Goal: Task Accomplishment & Management: Manage account settings

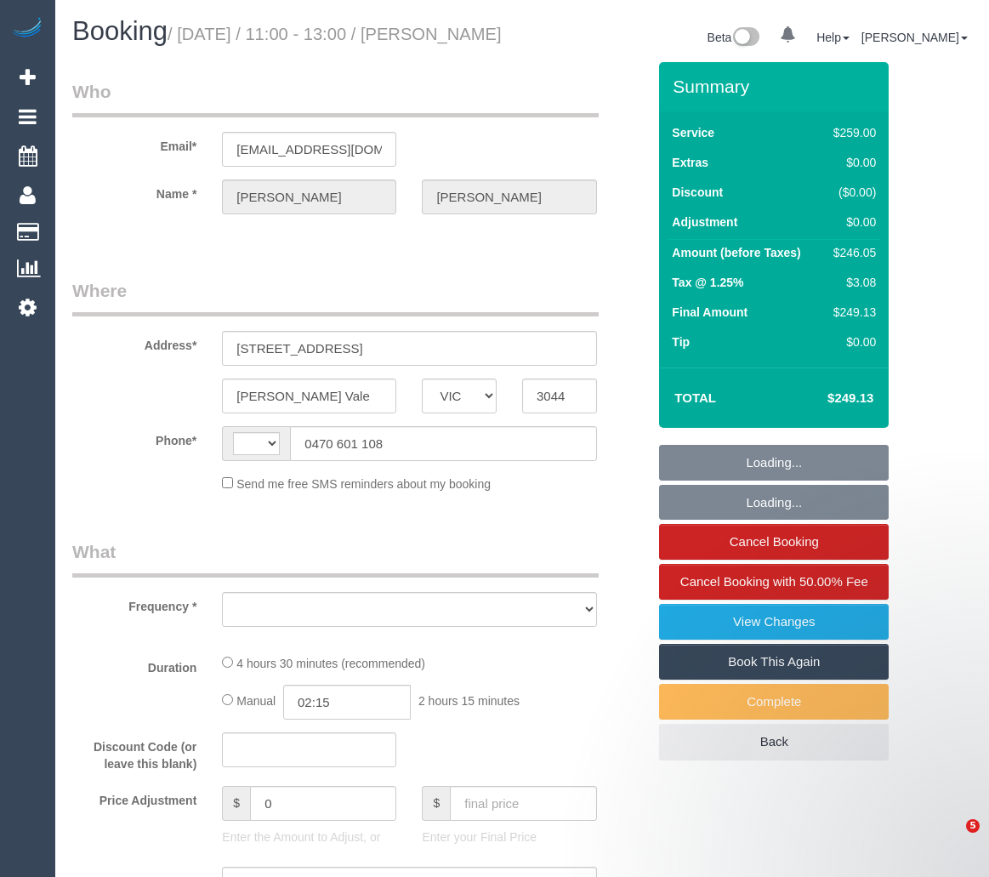
select select "VIC"
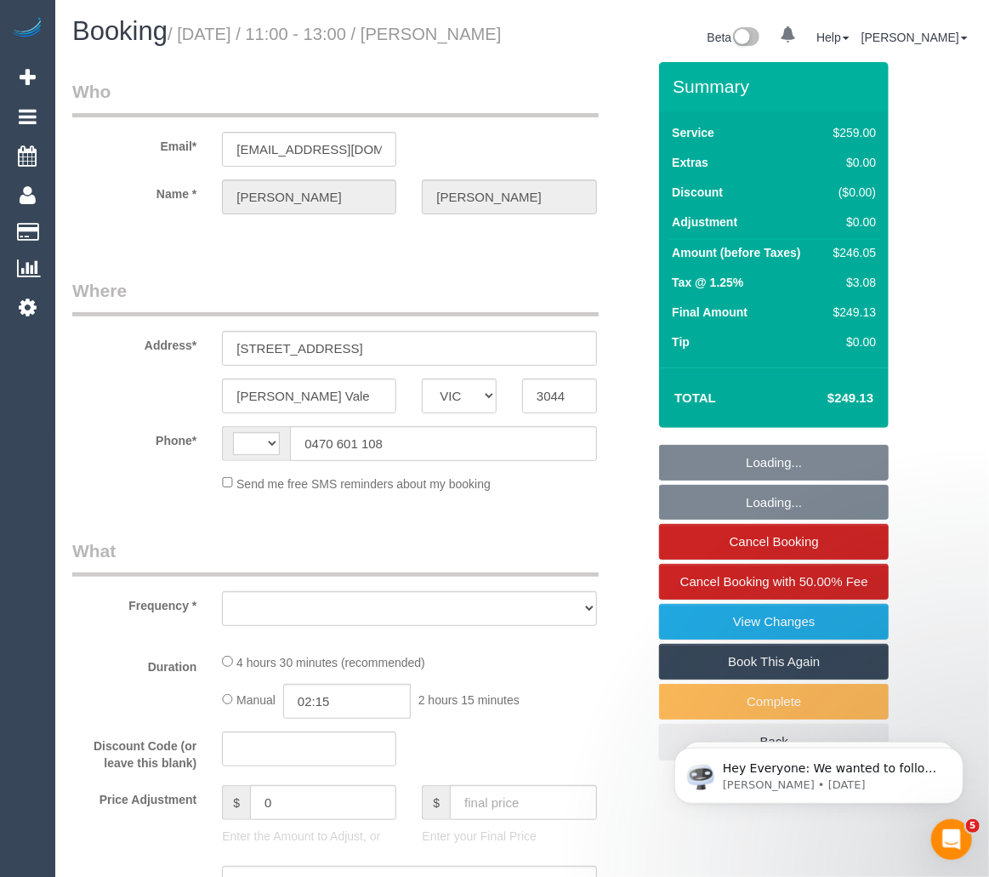
select select "string:stripe-pm_1RVQDe2GScqysDRViUg6hm8Z"
select select "string:AU"
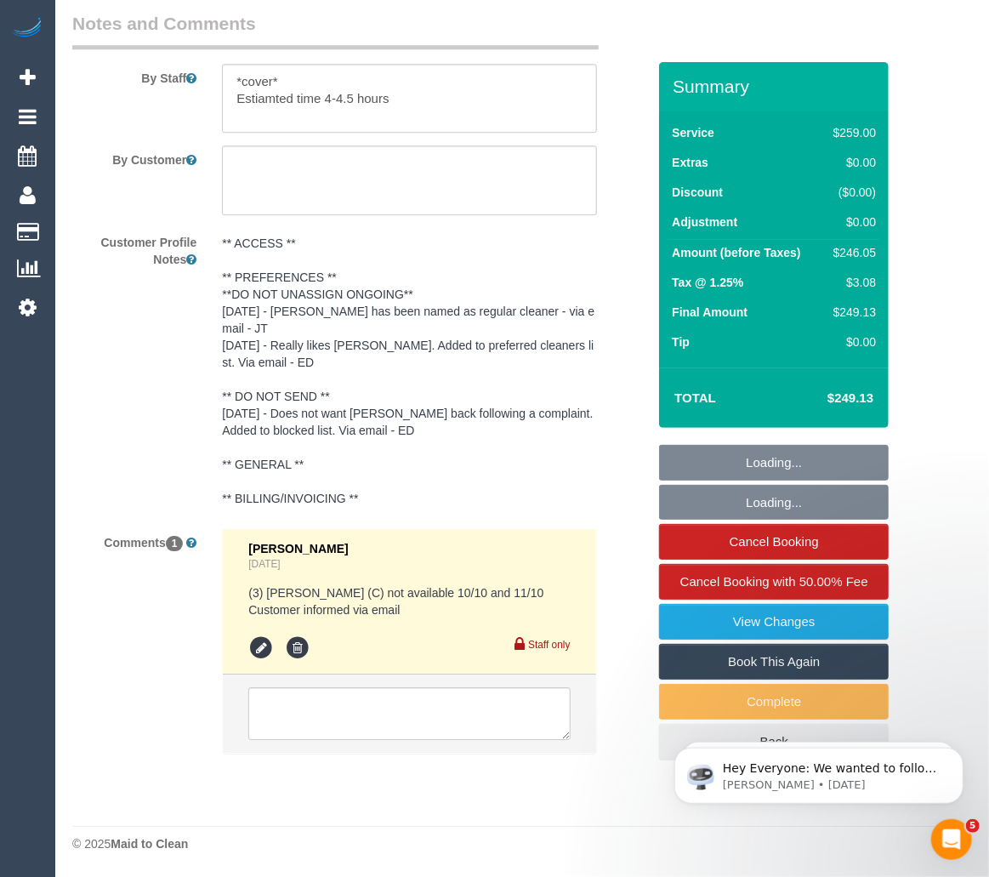
select select "object:663"
select select "number:28"
select select "number:14"
select select "number:19"
select select "number:25"
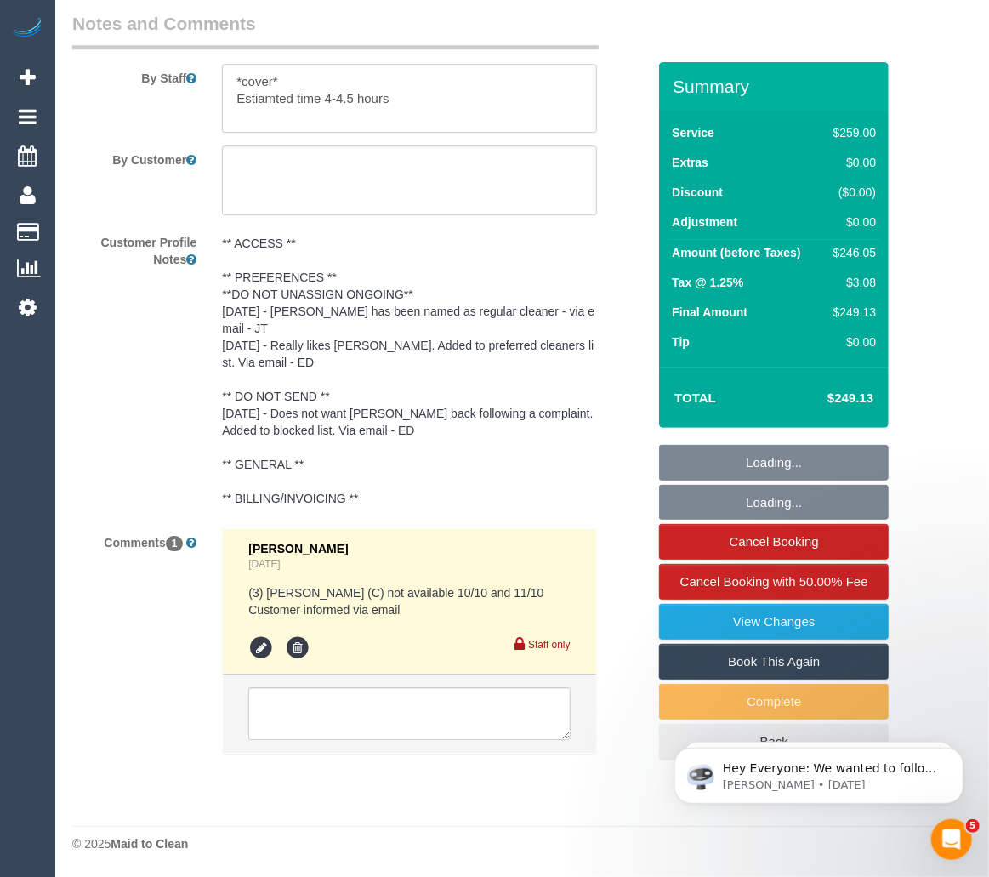
select select "number:34"
select select "number:13"
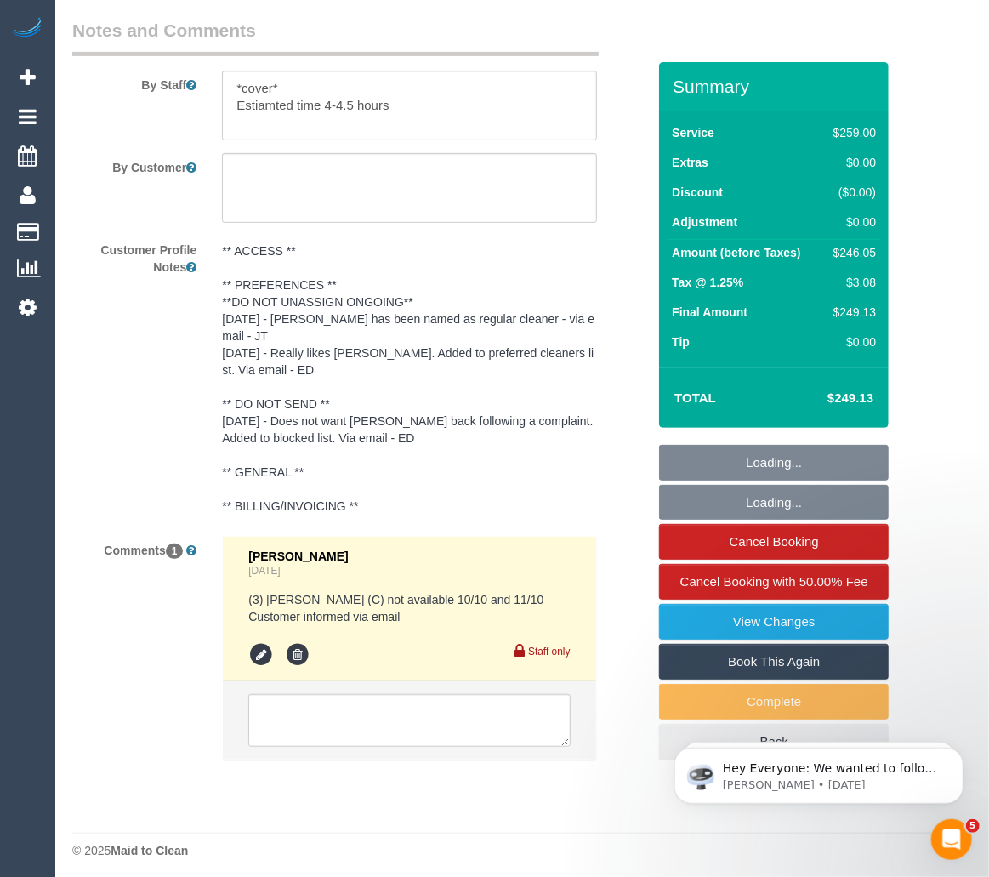
select select "object:1499"
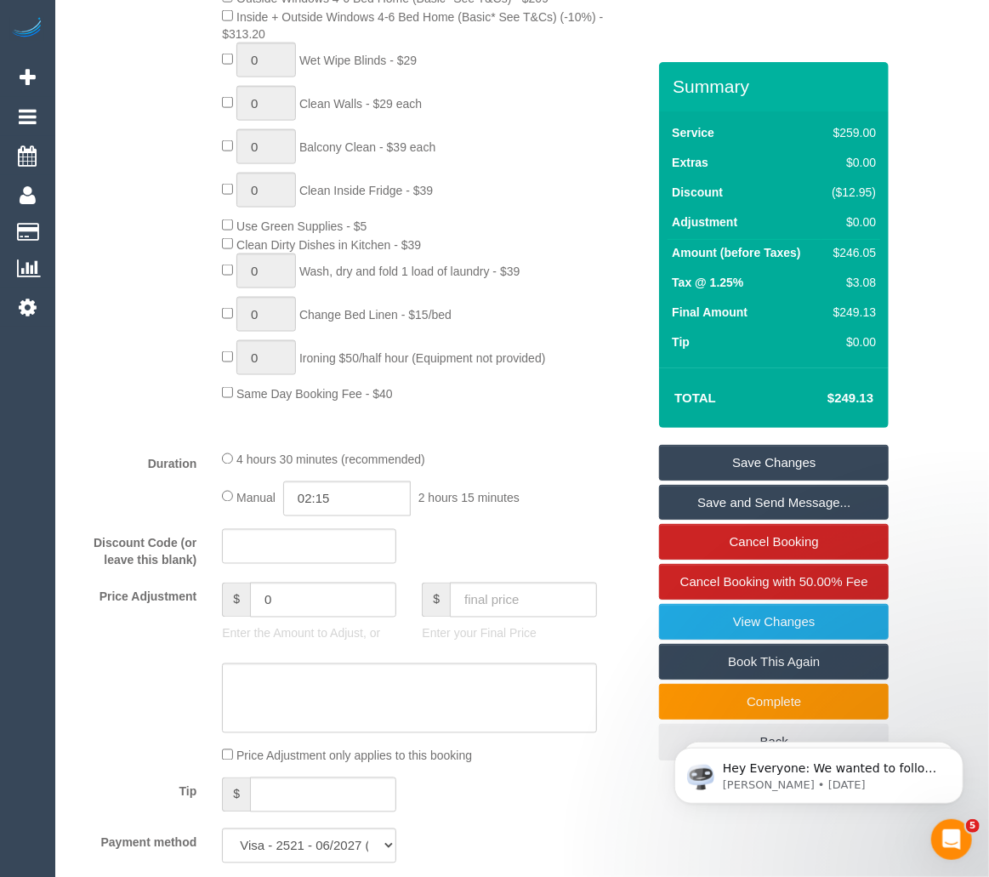
scroll to position [380, 0]
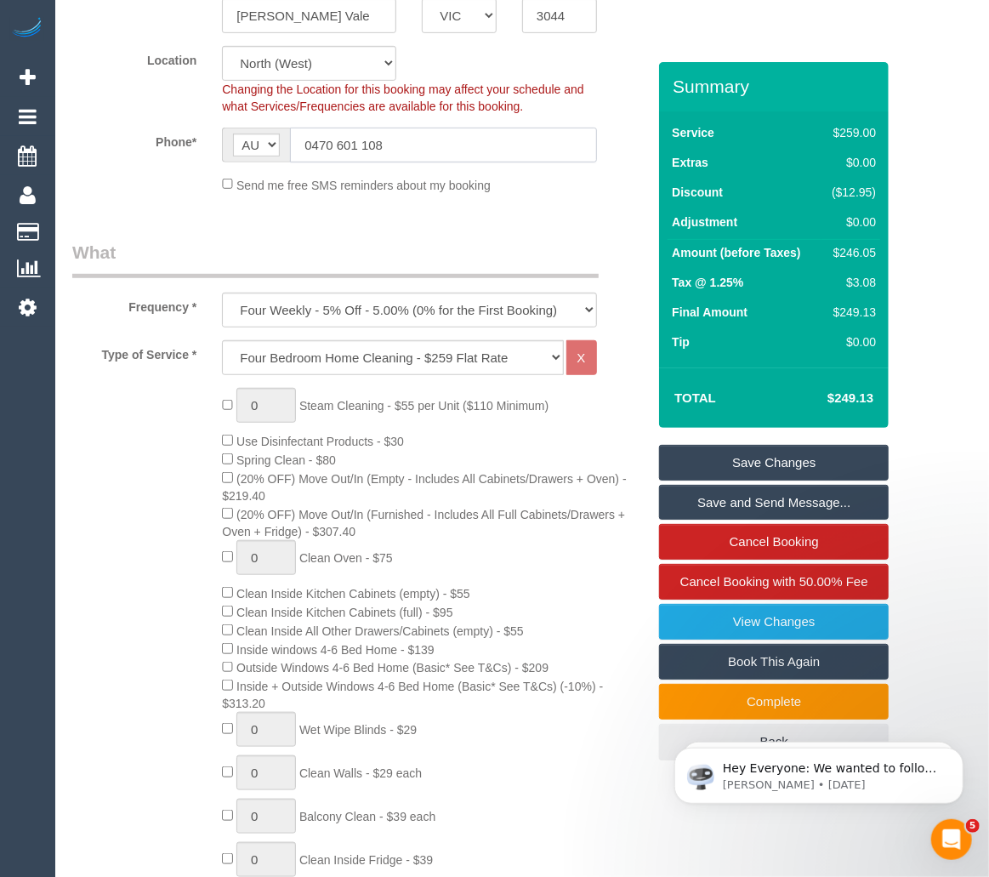
drag, startPoint x: 418, startPoint y: 164, endPoint x: 302, endPoint y: 165, distance: 115.7
click at [302, 162] on input "0470 601 108" at bounding box center [443, 145] width 306 height 35
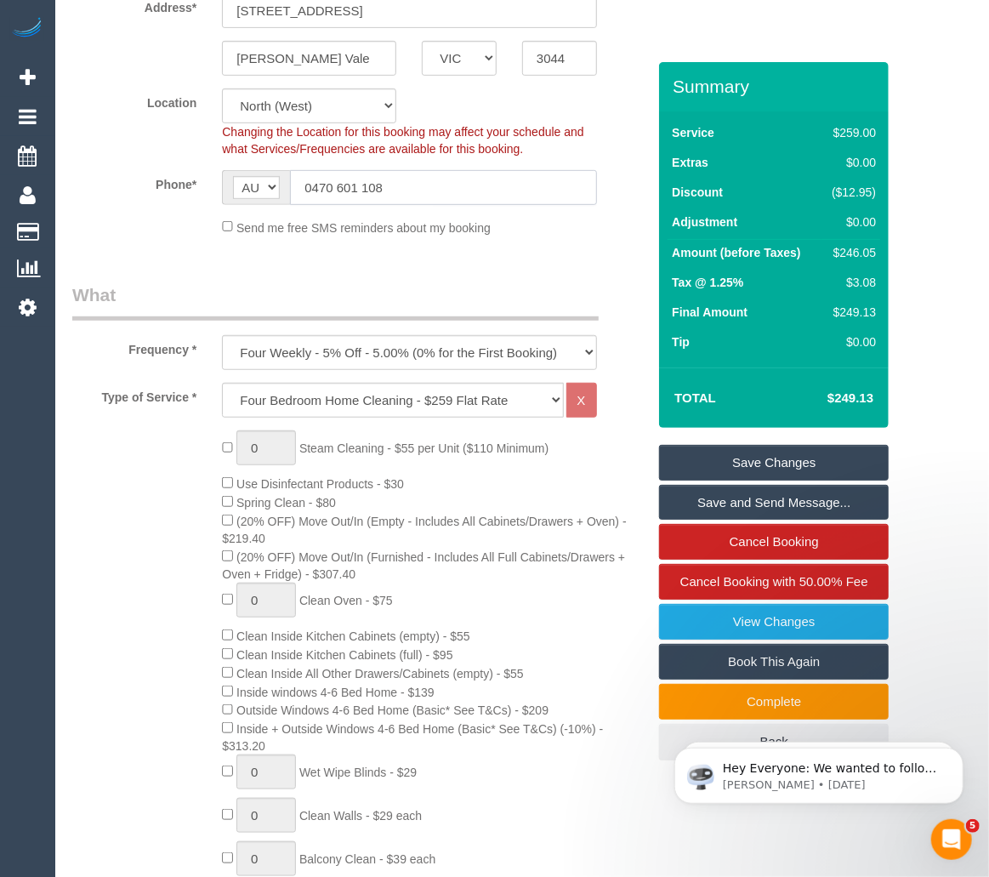
scroll to position [14, 0]
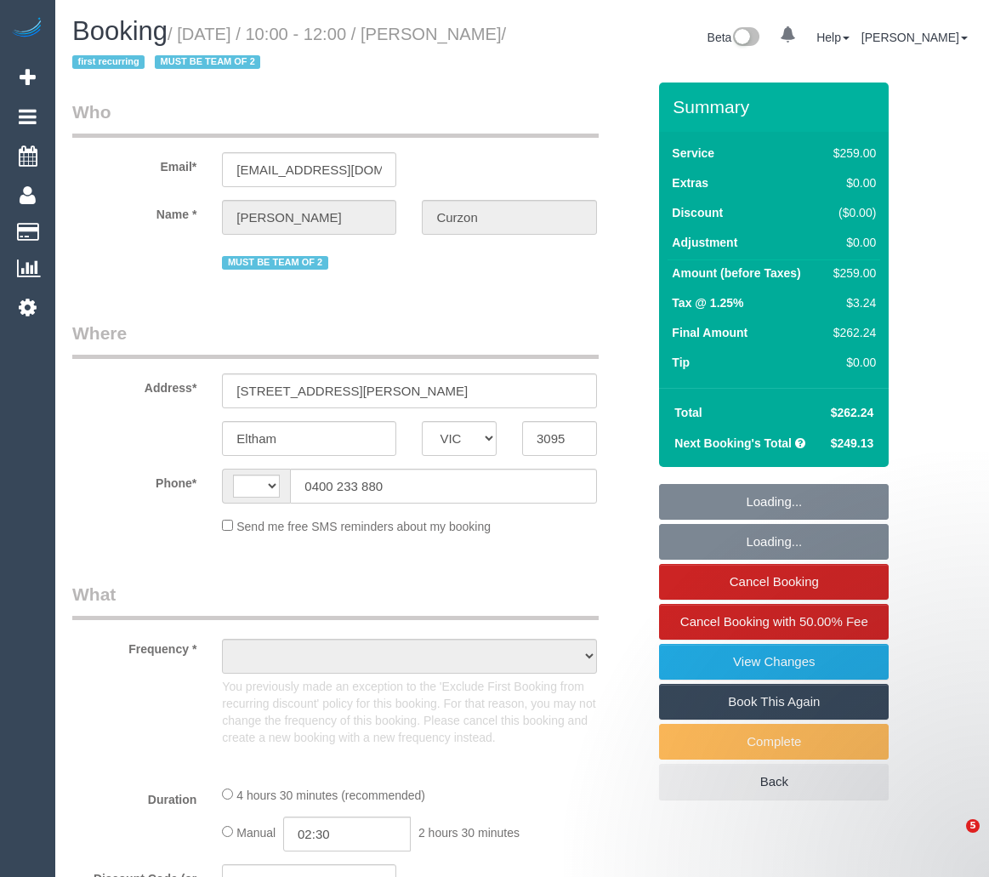
select select "VIC"
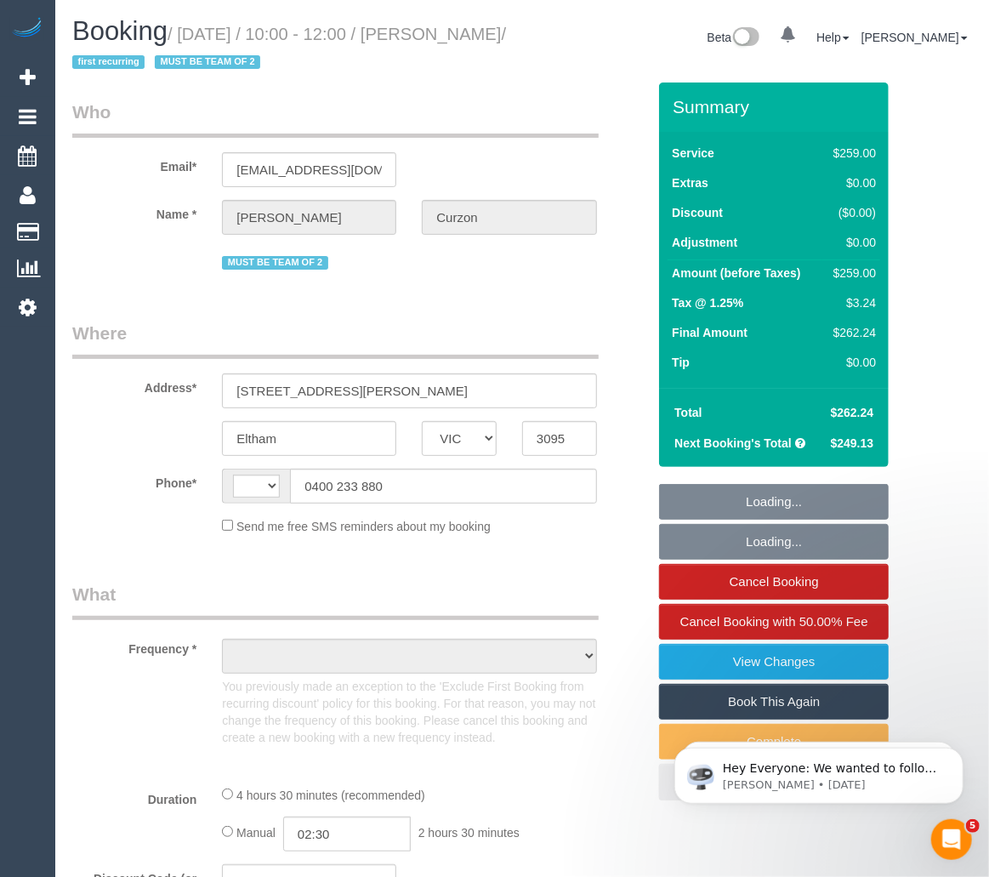
select select "string:AU"
select select "object:5685"
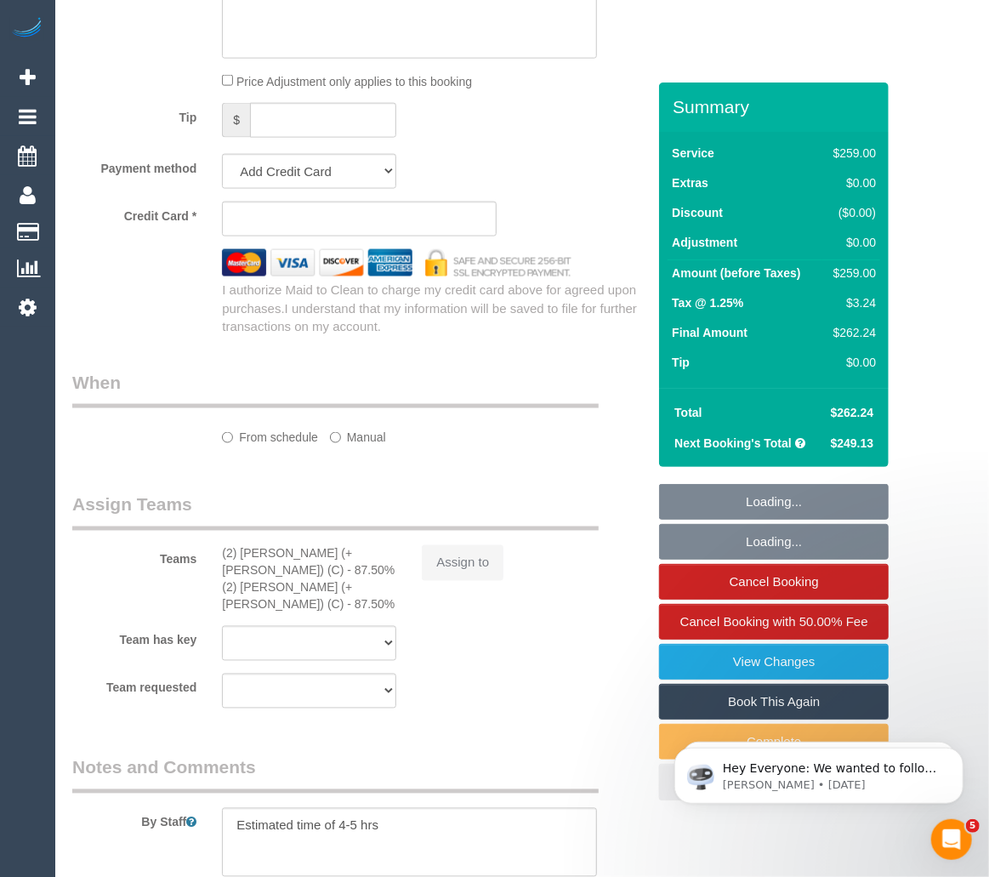
select select "string:stripe-pm_1S3QOl2GScqysDRVzeorDxY4"
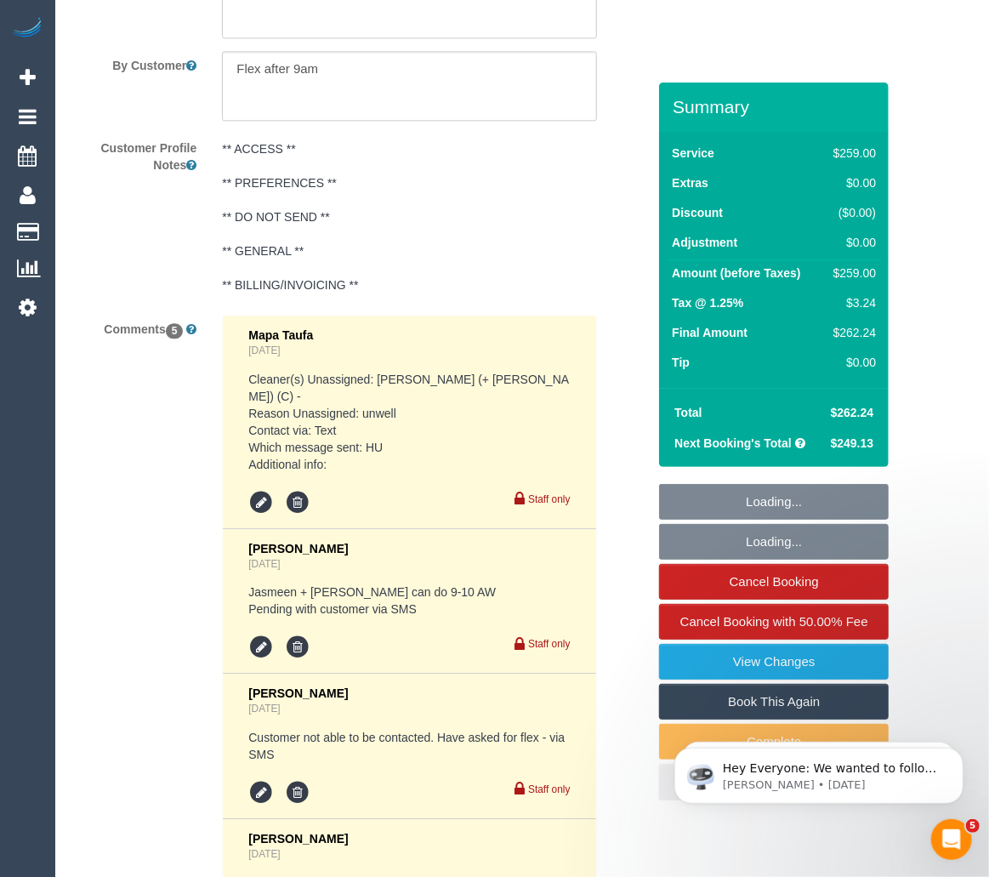
select select "number:27"
select select "number:14"
select select "number:18"
select select "number:24"
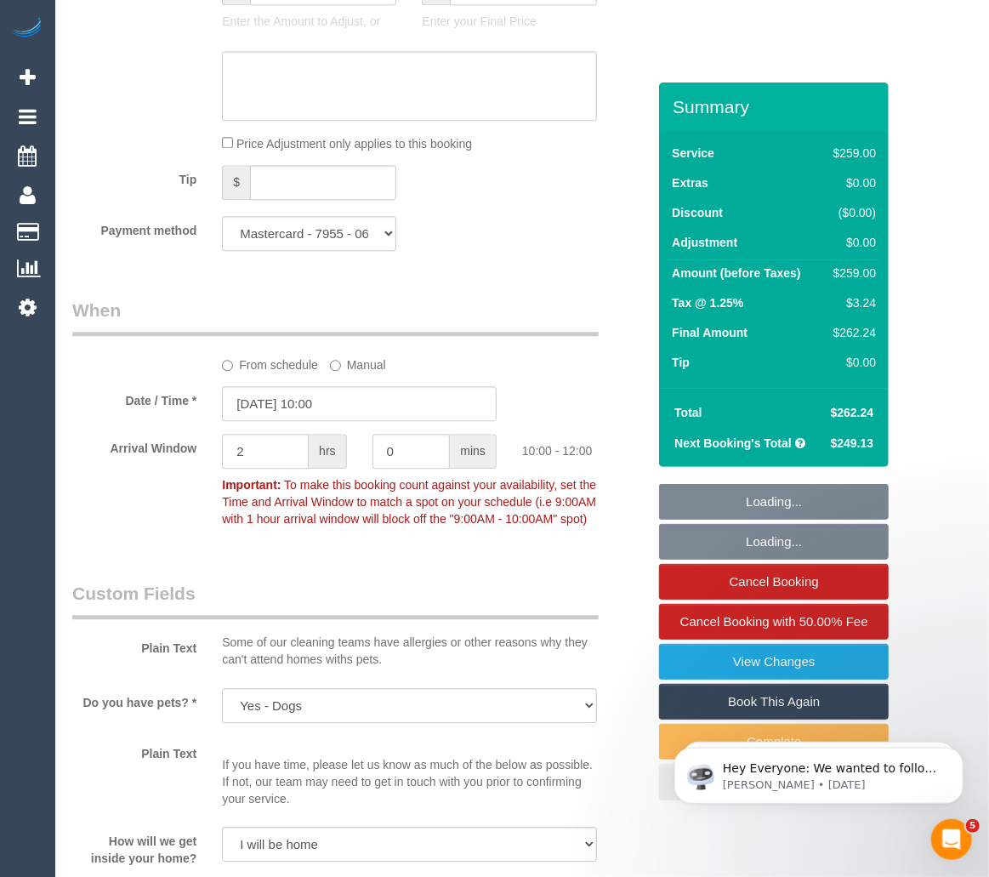
select select "object:6602"
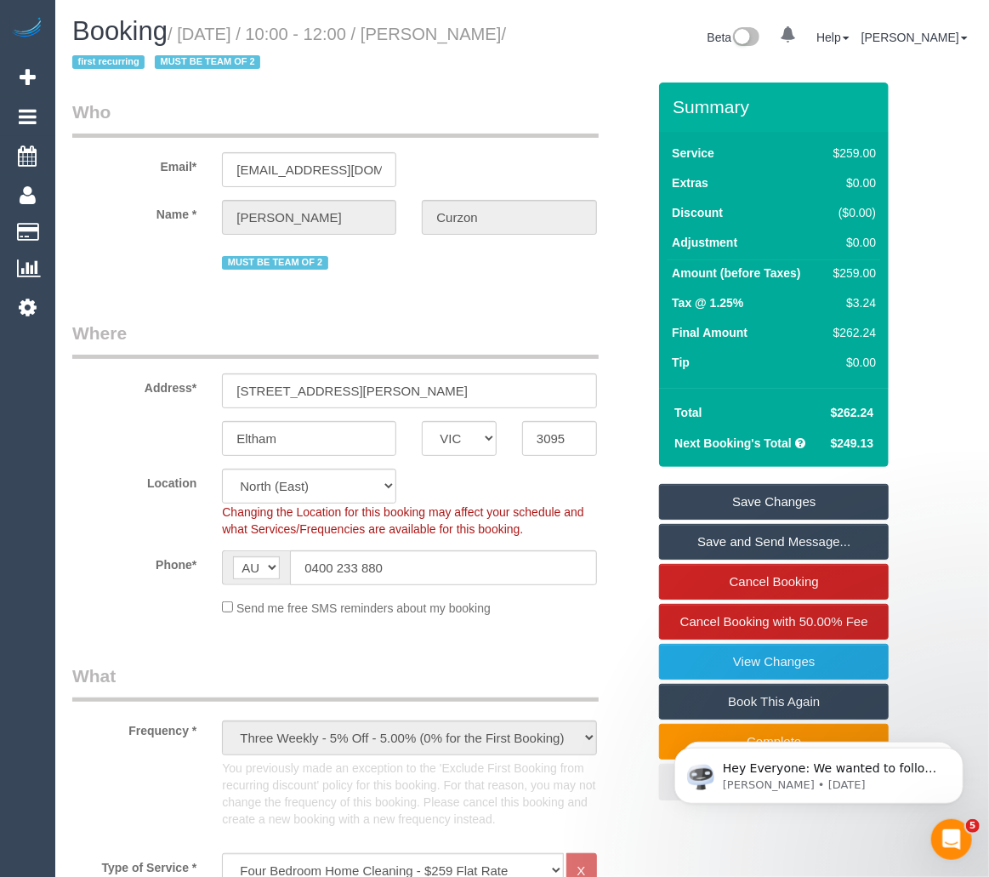
drag, startPoint x: 461, startPoint y: 34, endPoint x: 126, endPoint y: 65, distance: 336.4
click at [126, 65] on small "/ October 10, 2025 / 10:00 - 12:00 / Tom Curzon / first recurring MUST BE TEAM …" at bounding box center [289, 49] width 434 height 48
copy small "Tom Curzon"
drag, startPoint x: 411, startPoint y: 571, endPoint x: 234, endPoint y: 571, distance: 176.9
click at [234, 571] on div "AF AL DZ AD AO AI AQ AG AR AM AW AU AT AZ BS BH BD BB BY BE BZ BJ BM BT BO BA B…" at bounding box center [409, 567] width 374 height 35
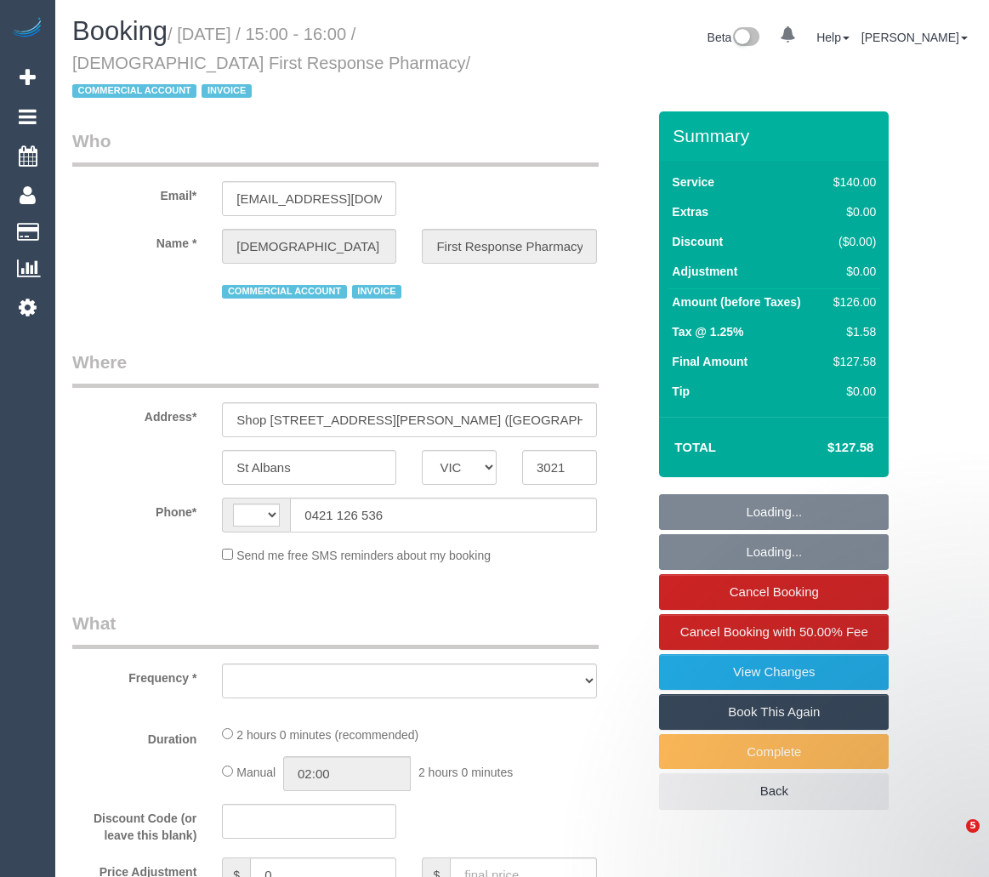
select select "VIC"
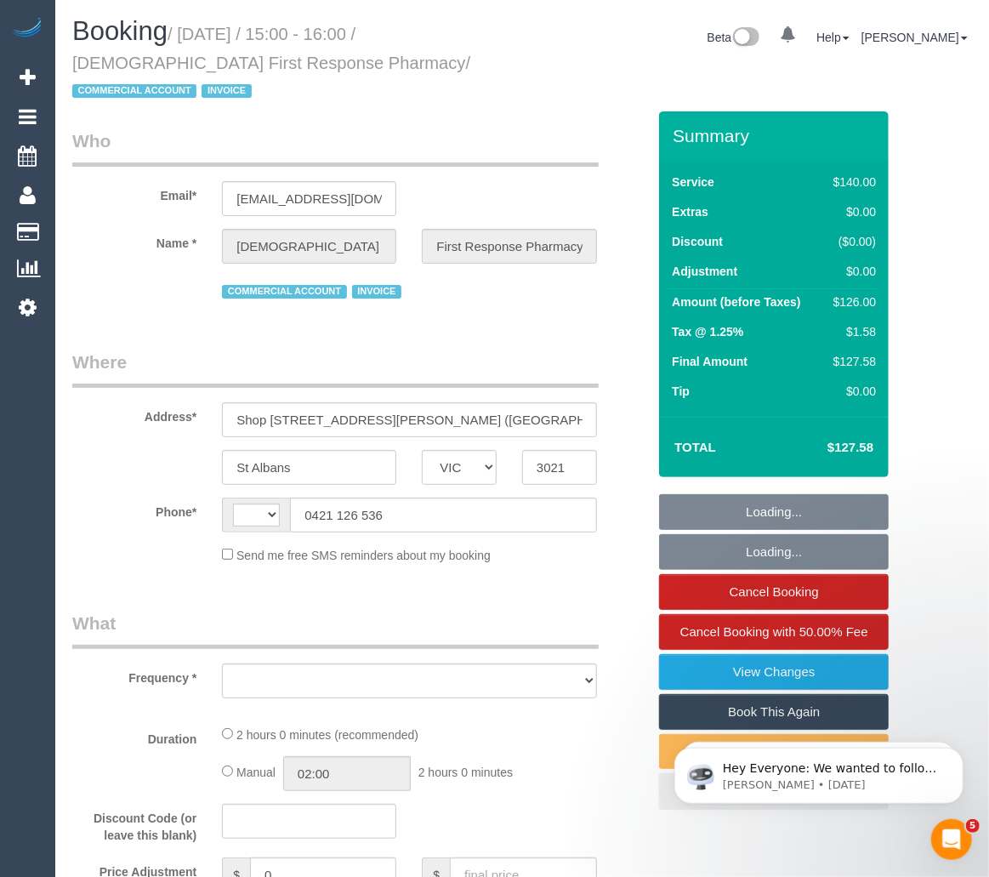
select select "string:AU"
select select "object:2783"
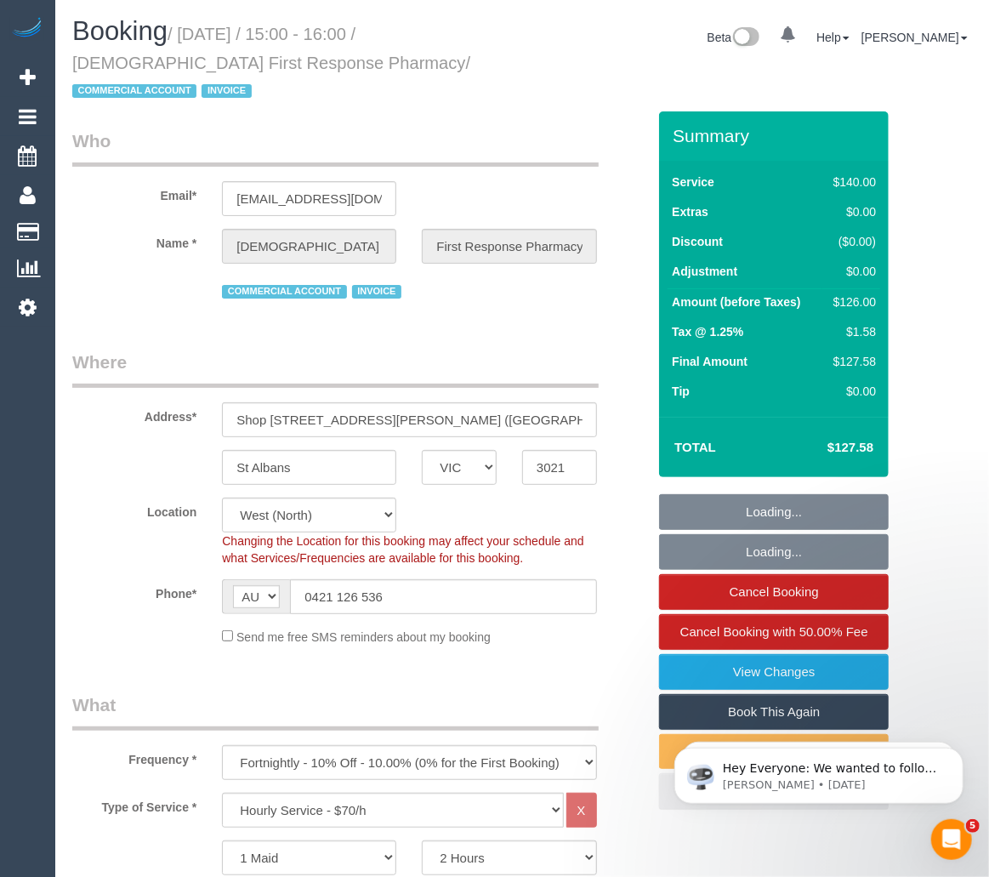
select select "number:28"
select select "number:14"
select select "number:19"
select select "number:25"
select select "number:35"
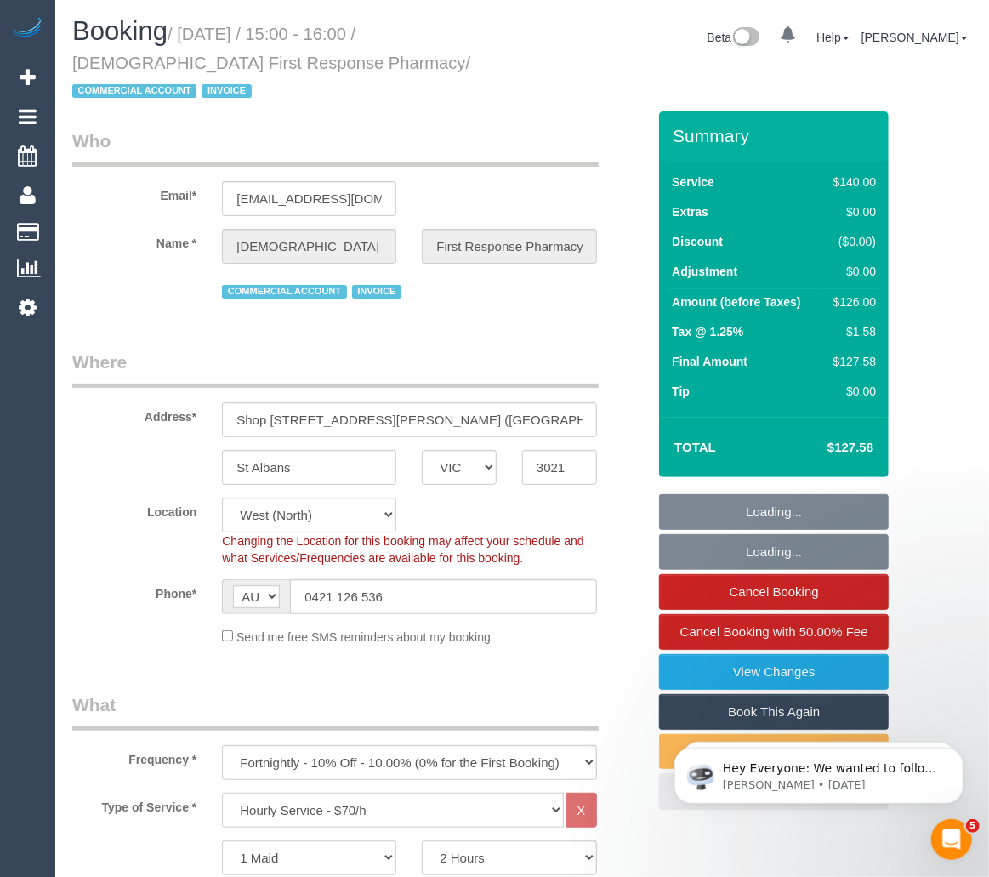
select select "number:26"
select select "object:3483"
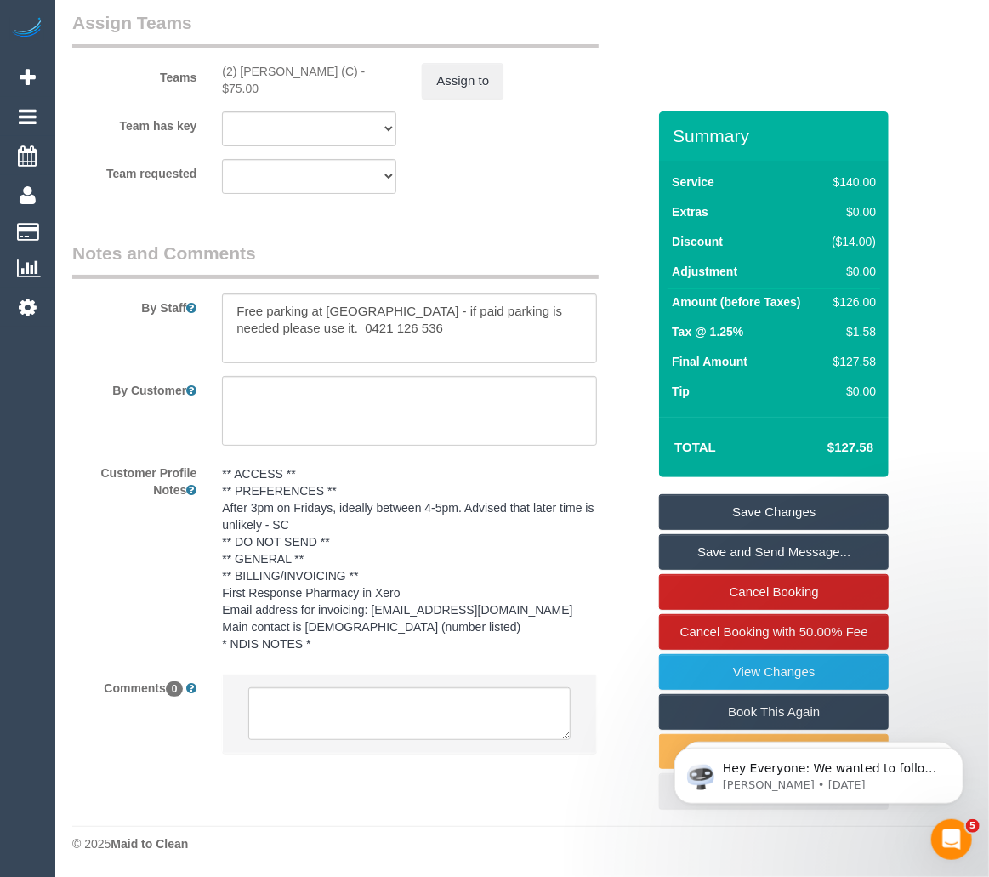
scroll to position [2961, 0]
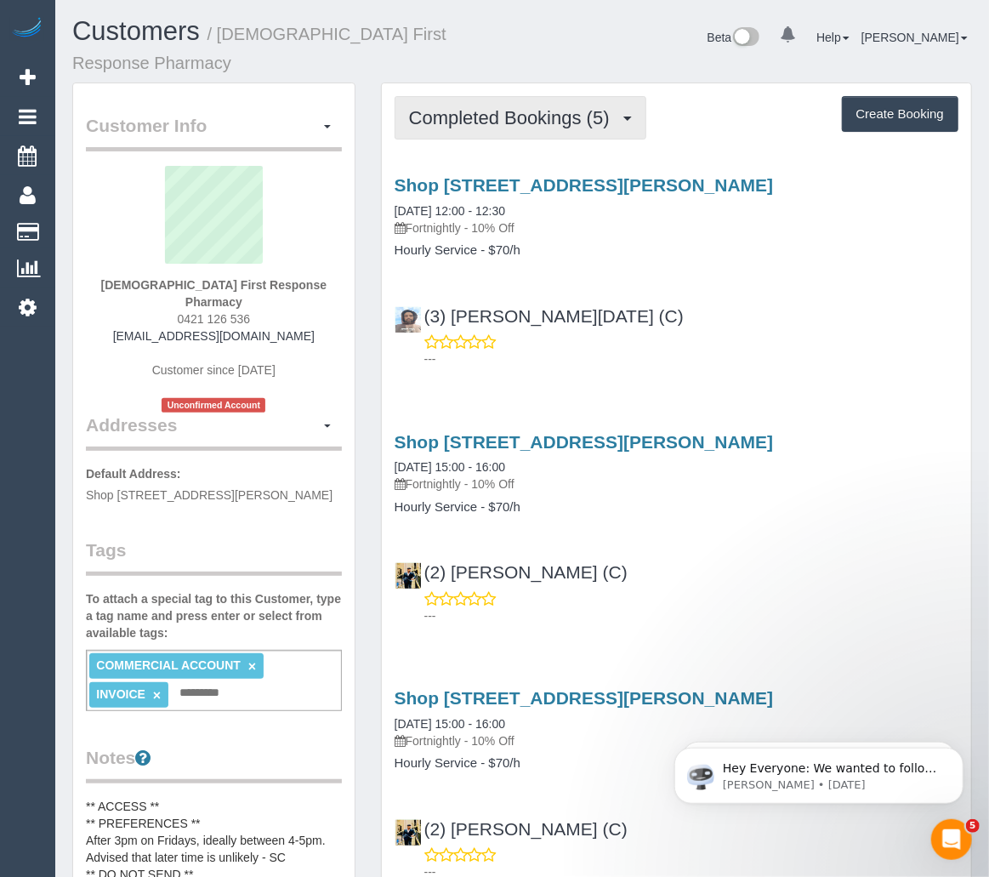
click at [560, 96] on button "Completed Bookings (5)" at bounding box center [521, 117] width 252 height 43
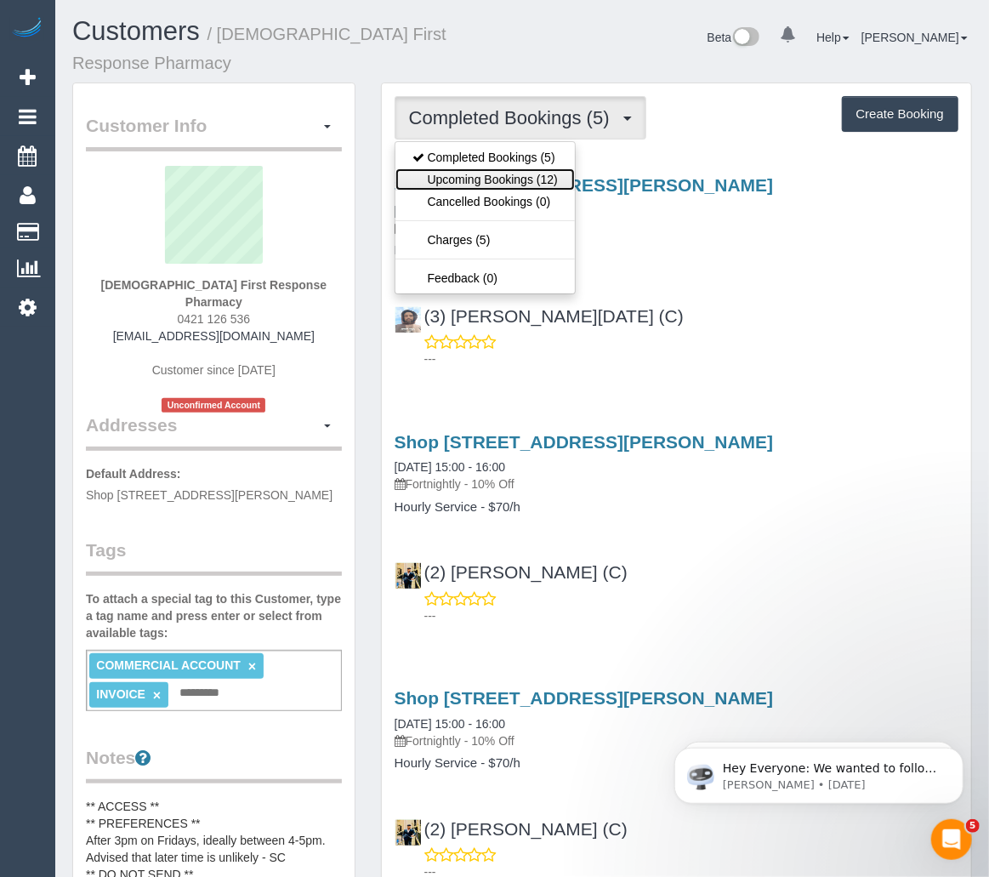
click at [511, 168] on link "Upcoming Bookings (12)" at bounding box center [484, 179] width 179 height 22
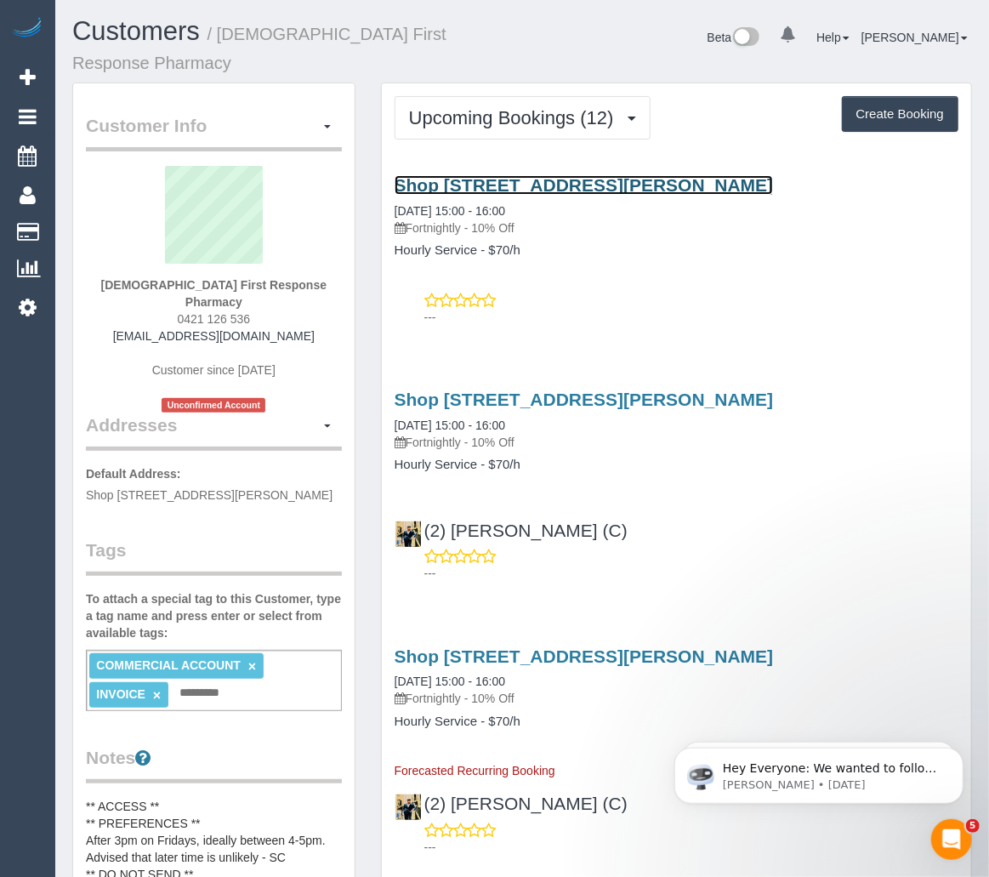
click at [499, 175] on link "Shop 2 176 Furlong Road (Sunshine Hospital), St Albans, VIC 3021" at bounding box center [584, 185] width 379 height 20
click at [140, 46] on div "Customers / Christian First Response Pharmacy" at bounding box center [291, 49] width 463 height 65
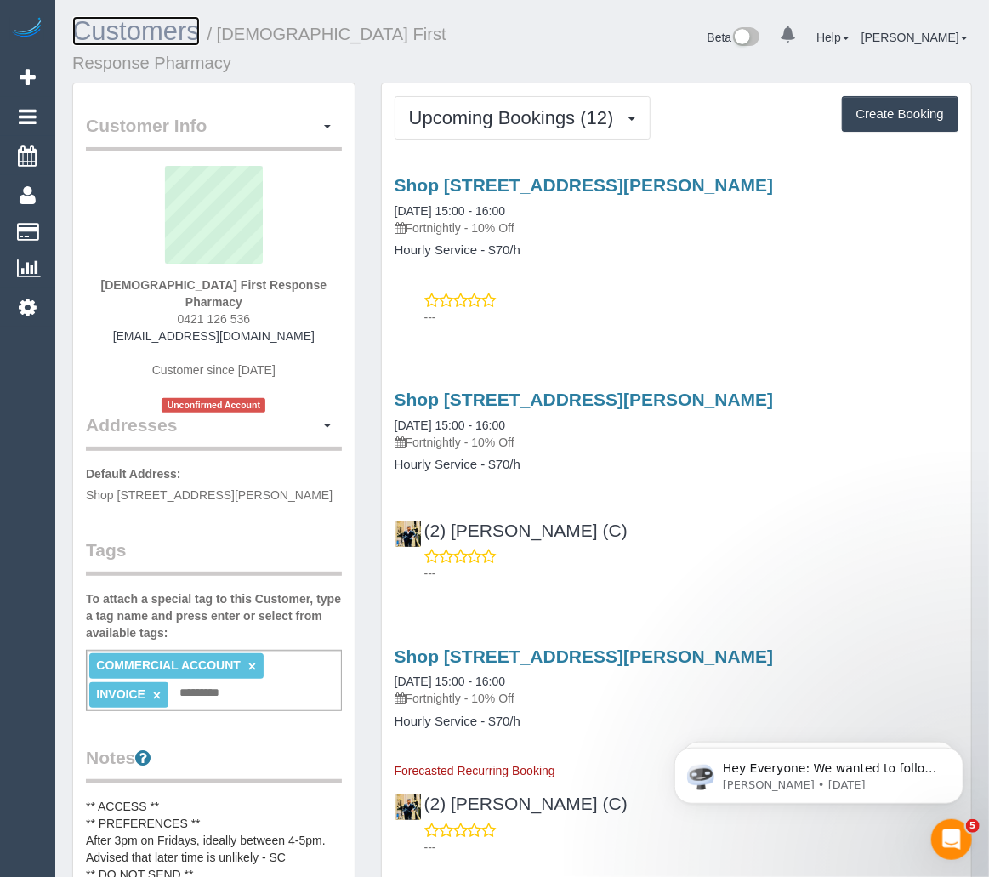
click at [153, 31] on link "Customers" at bounding box center [136, 31] width 128 height 30
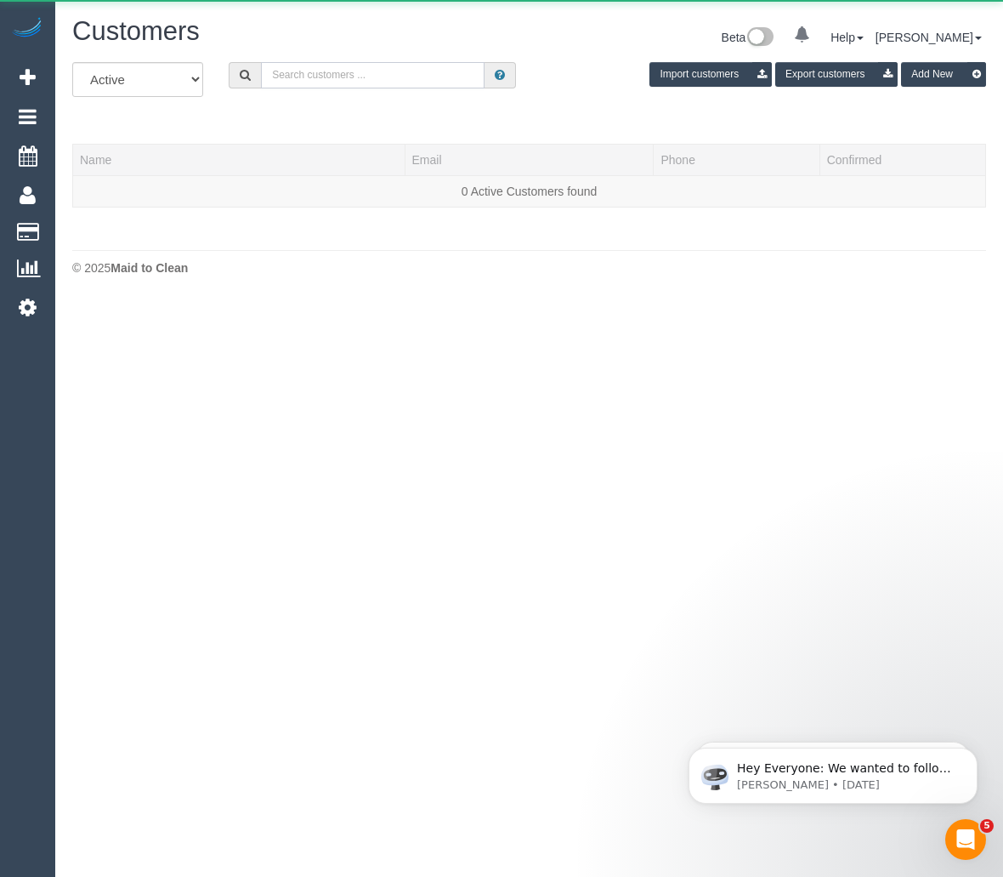
click at [407, 82] on input "text" at bounding box center [373, 75] width 224 height 26
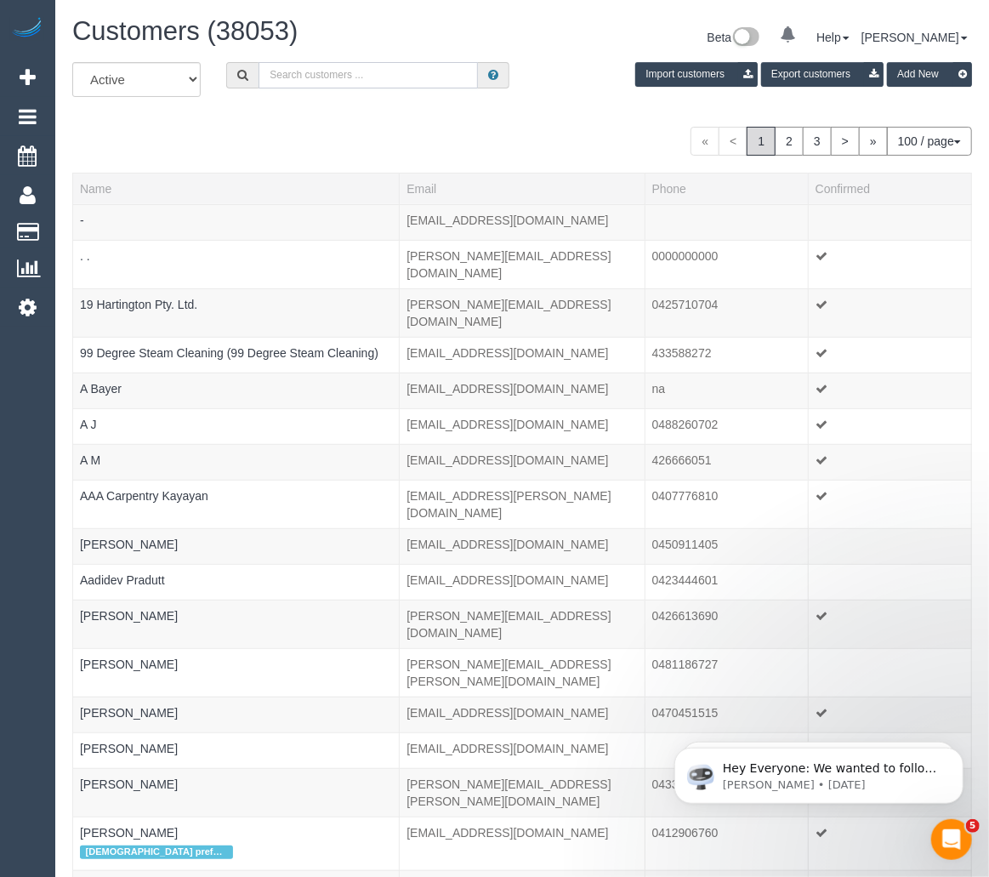
click at [407, 82] on input "text" at bounding box center [368, 75] width 219 height 26
paste input "Mrs Vasantha Ragunathan Better Living Home Care x2 profiles"
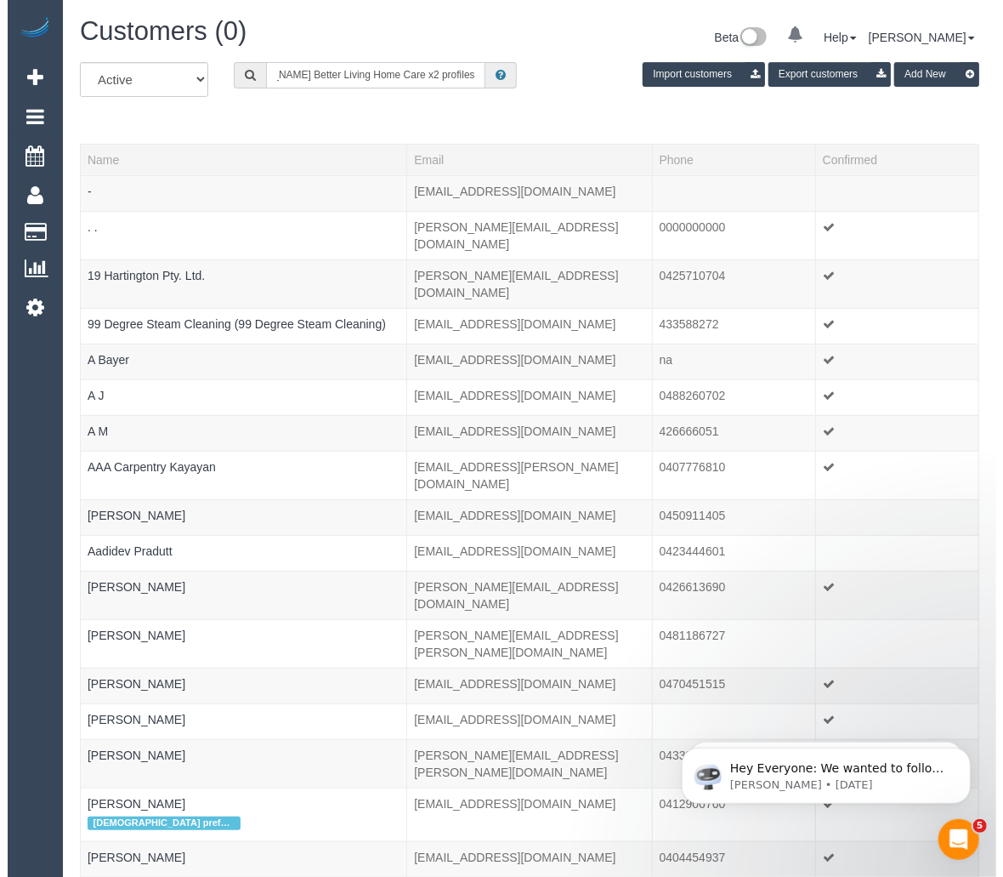
scroll to position [0, 82]
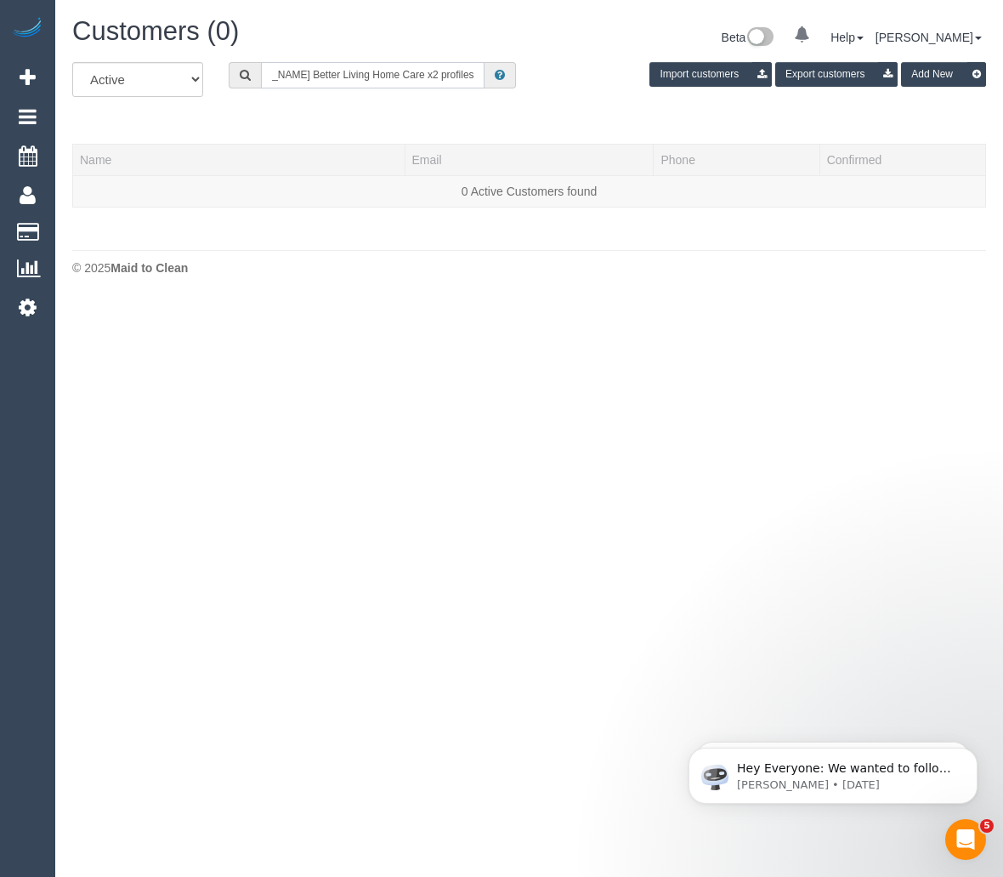
drag, startPoint x: 428, startPoint y: 74, endPoint x: 430, endPoint y: 97, distance: 23.1
click at [430, 97] on div "All Active Archived Mrs Vasantha Ragunathan Better Living Home Care x2 profiles…" at bounding box center [530, 86] width 940 height 48
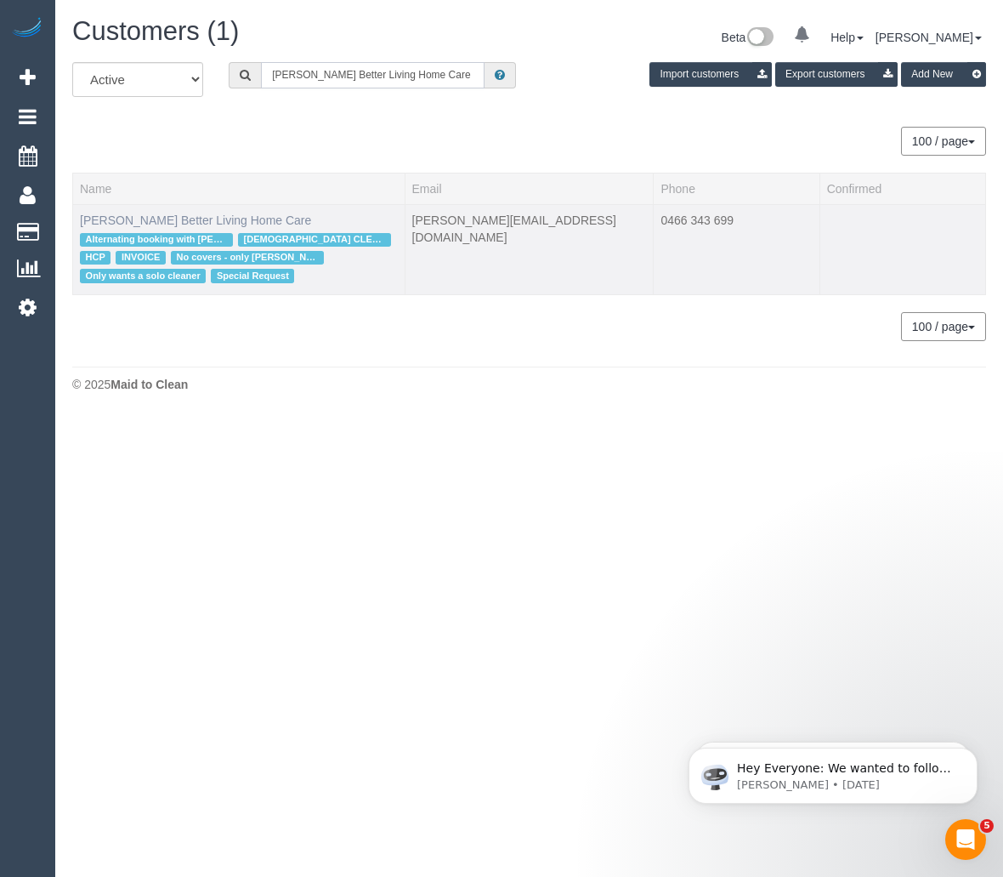
type input "Mrs Vasantha Ragunathan Better Living Home Care"
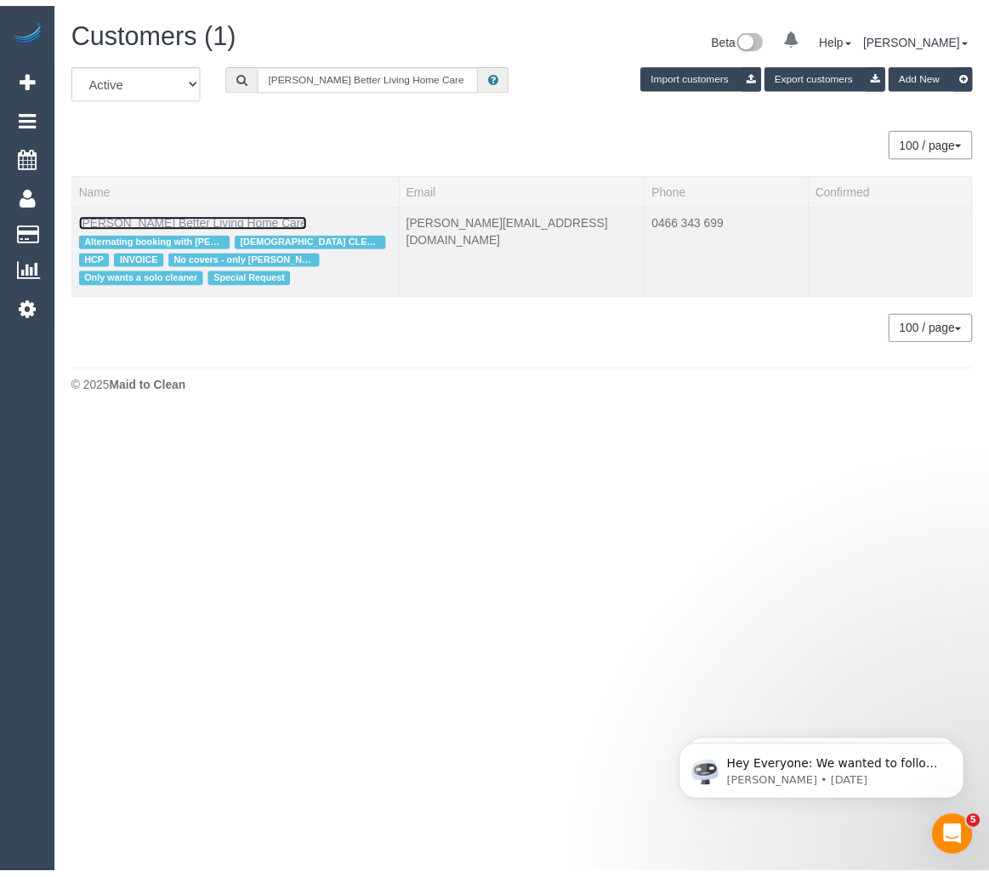
scroll to position [0, 0]
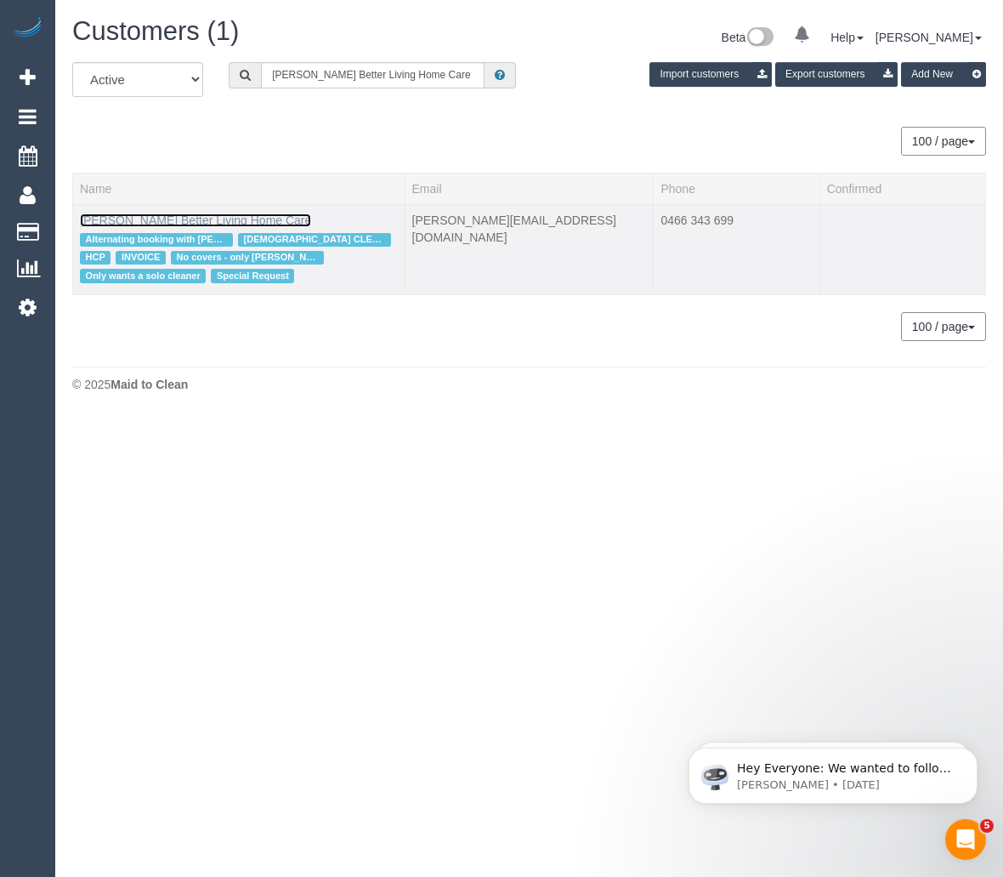
click at [210, 215] on link "Mrs Vasantha Ragunathan Better Living Home Care" at bounding box center [195, 220] width 231 height 14
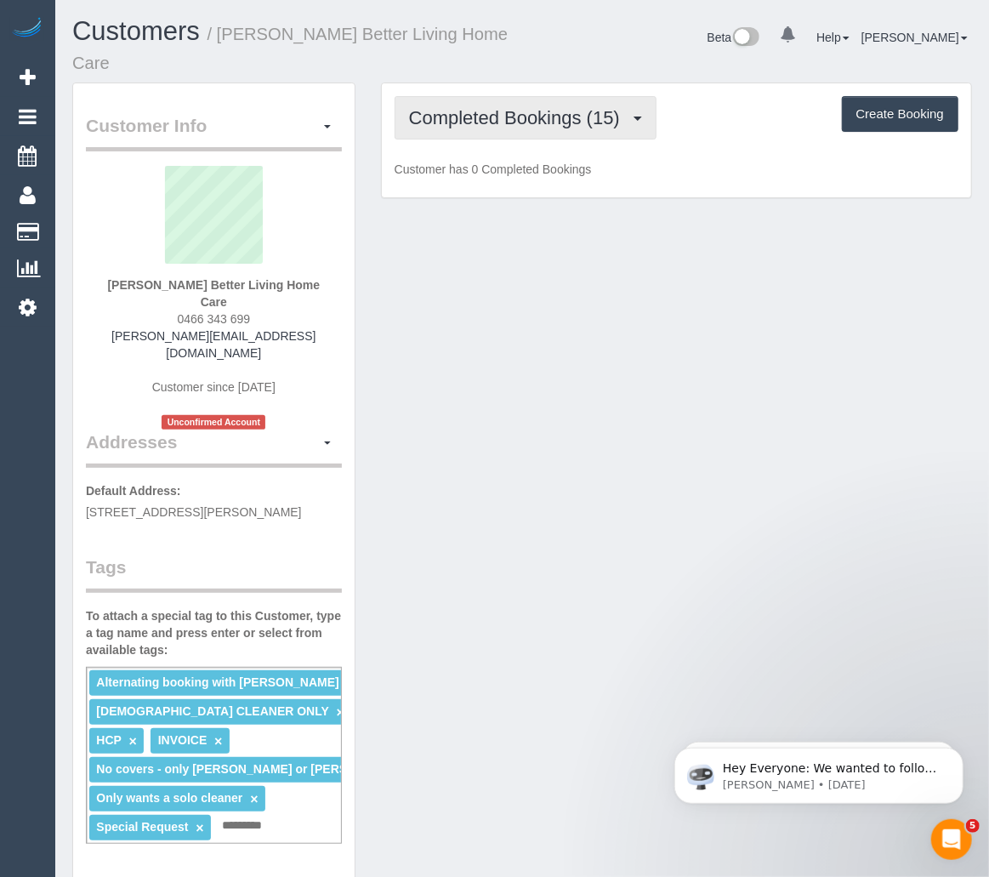
click at [521, 102] on button "Completed Bookings (15)" at bounding box center [526, 117] width 262 height 43
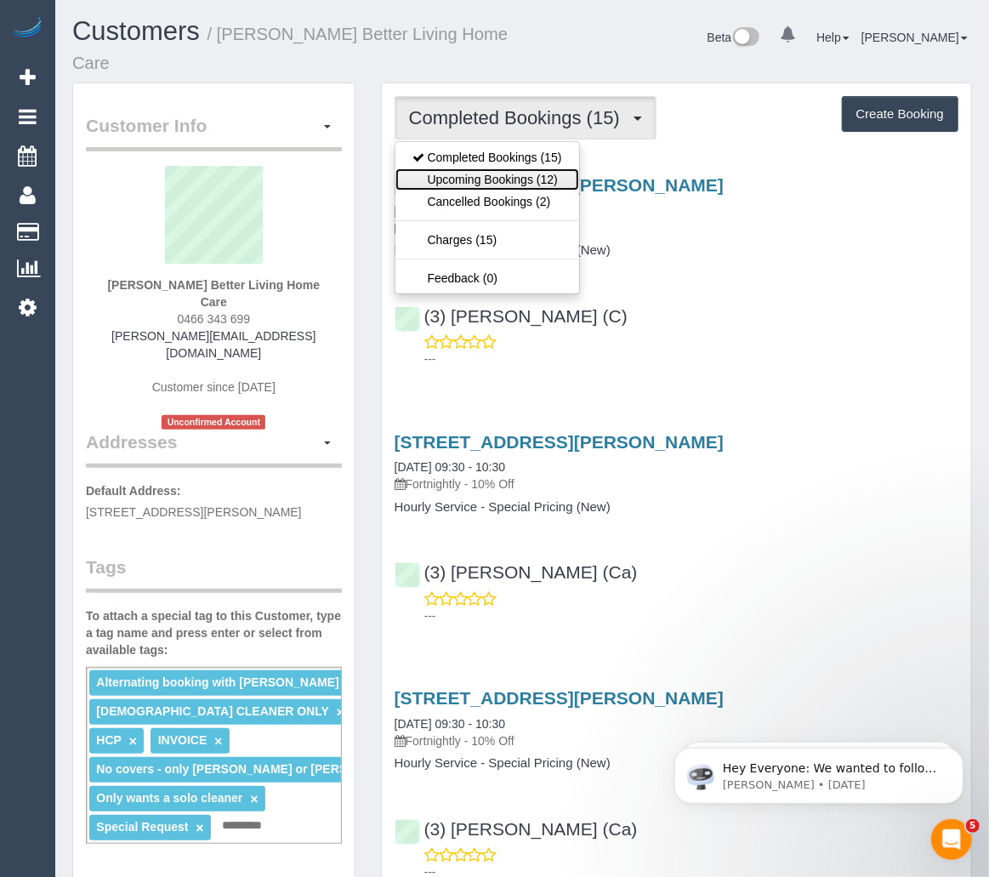
click at [510, 180] on link "Upcoming Bookings (12)" at bounding box center [487, 179] width 184 height 22
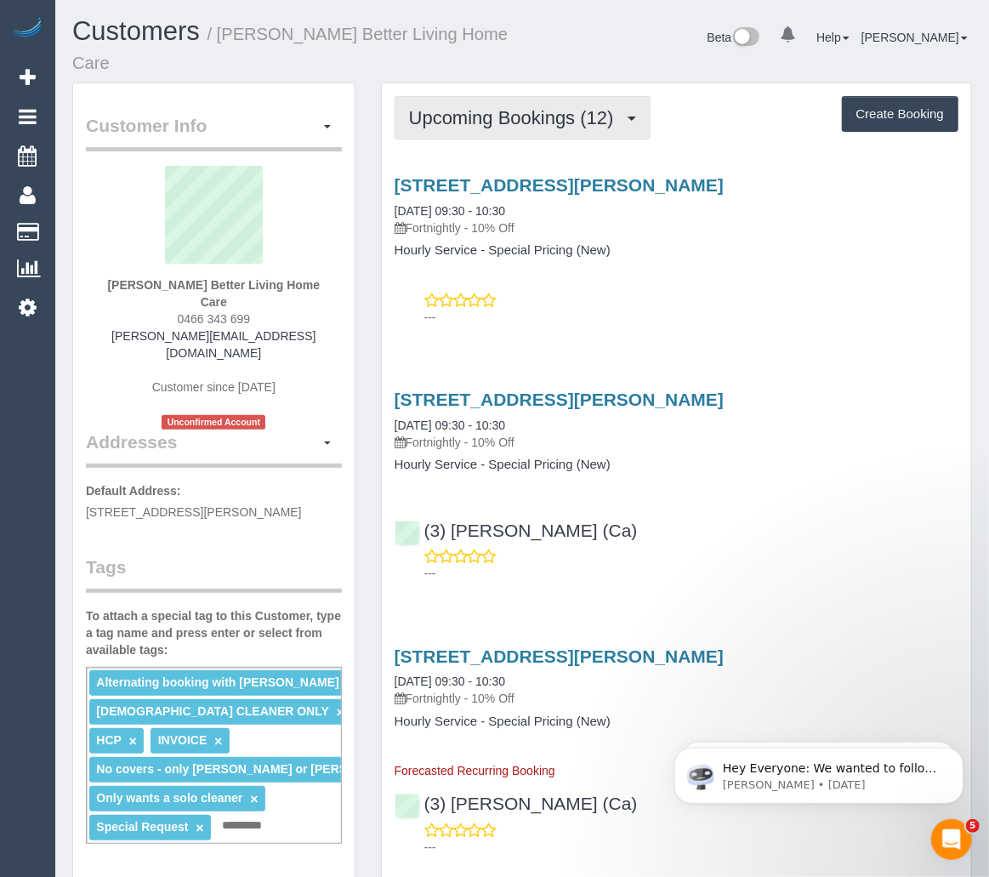
click at [571, 114] on span "Upcoming Bookings (12)" at bounding box center [515, 117] width 213 height 21
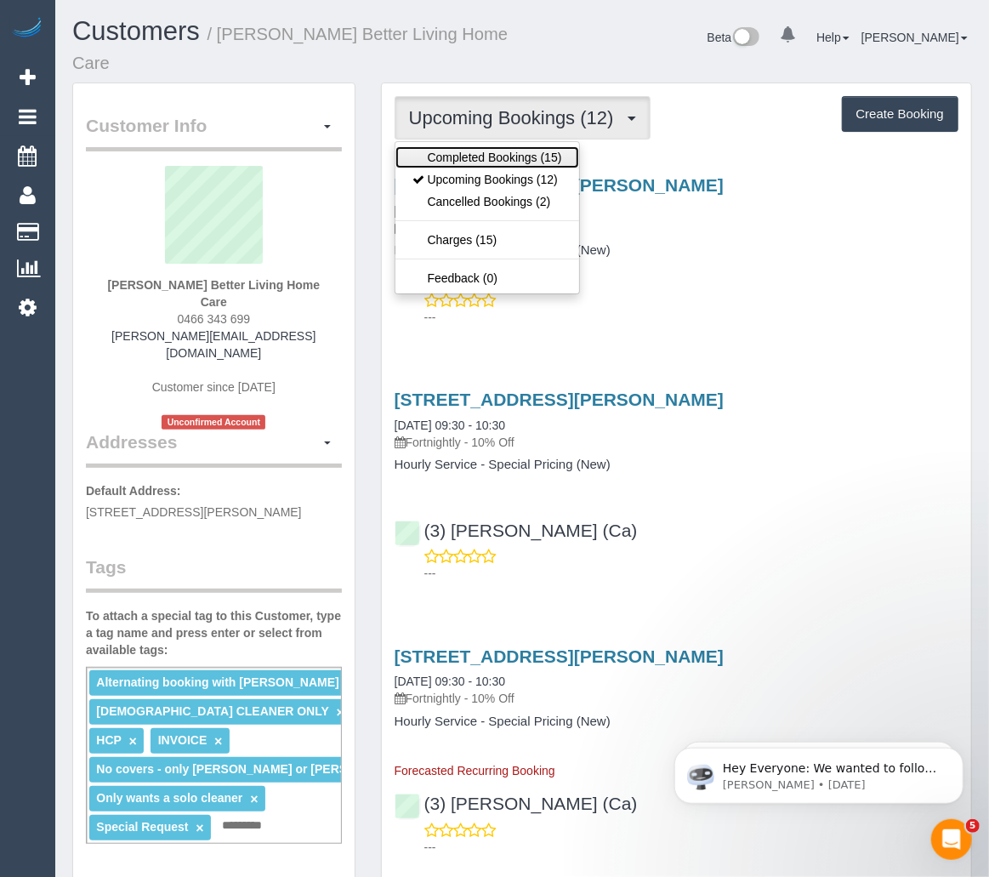
click at [518, 158] on link "Completed Bookings (15)" at bounding box center [487, 157] width 184 height 22
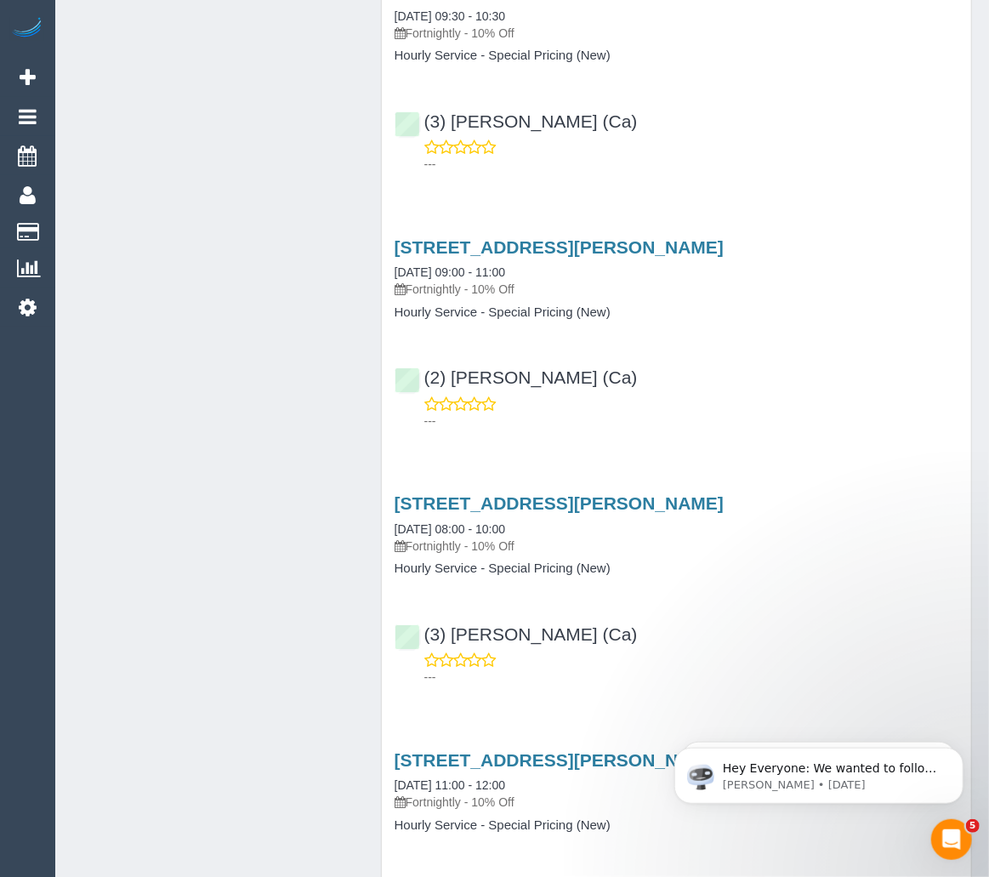
scroll to position [2090, 0]
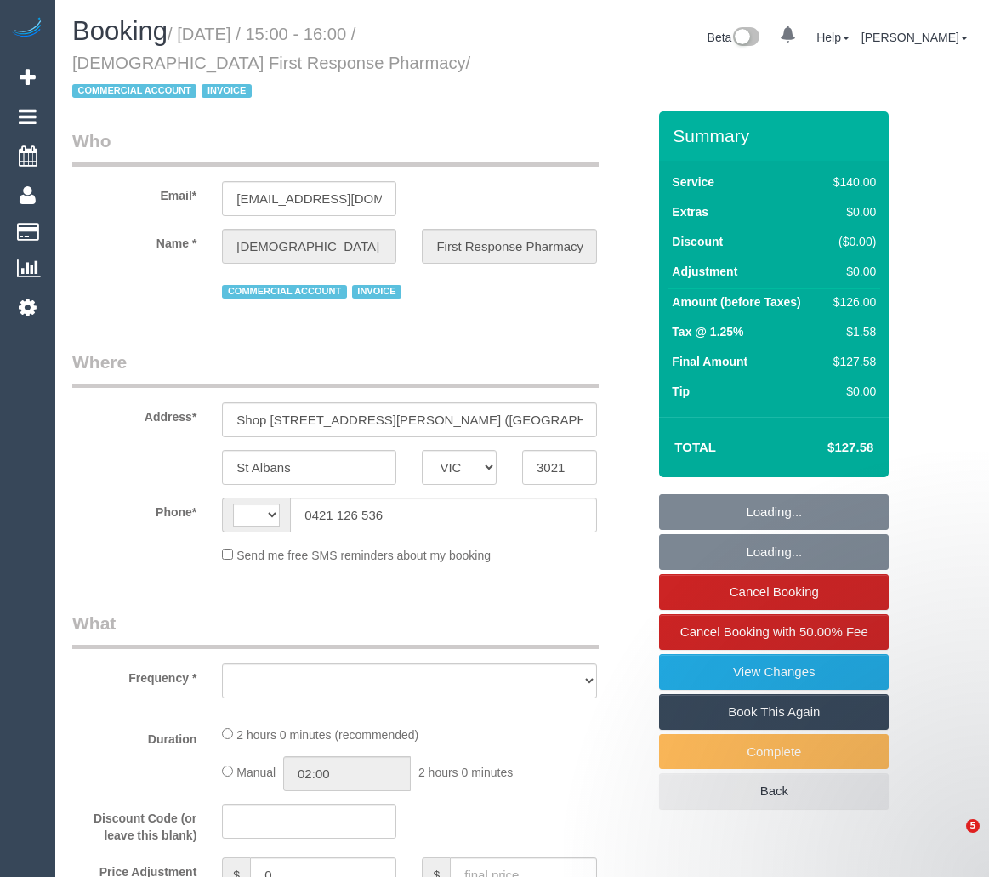
select select "VIC"
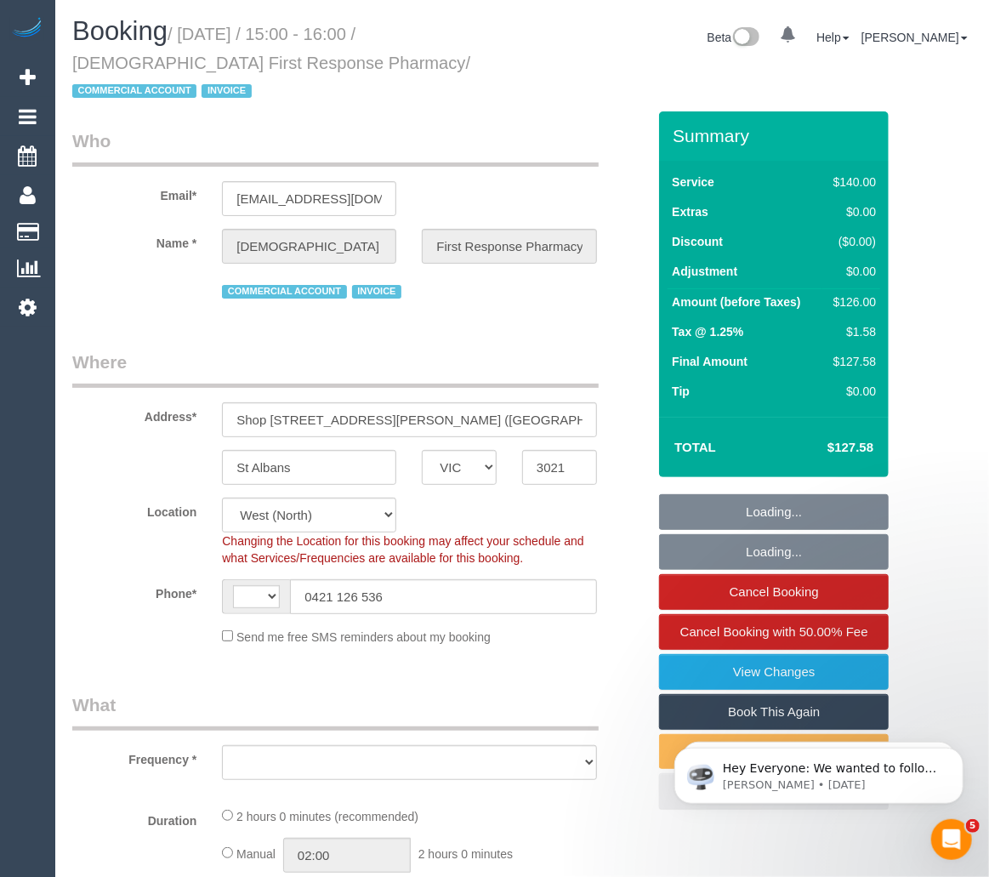
select select "string:AU"
select select "object:1421"
select select "number:28"
select select "number:14"
select select "number:19"
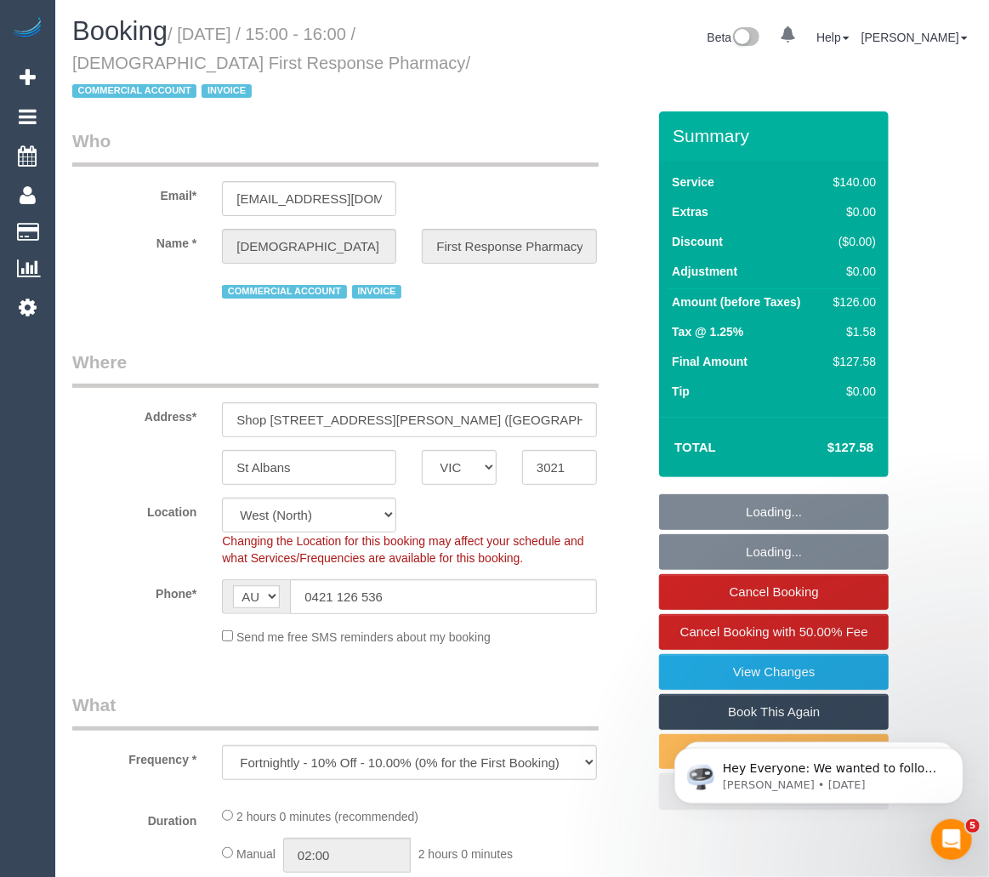
select select "number:25"
select select "number:35"
select select "number:26"
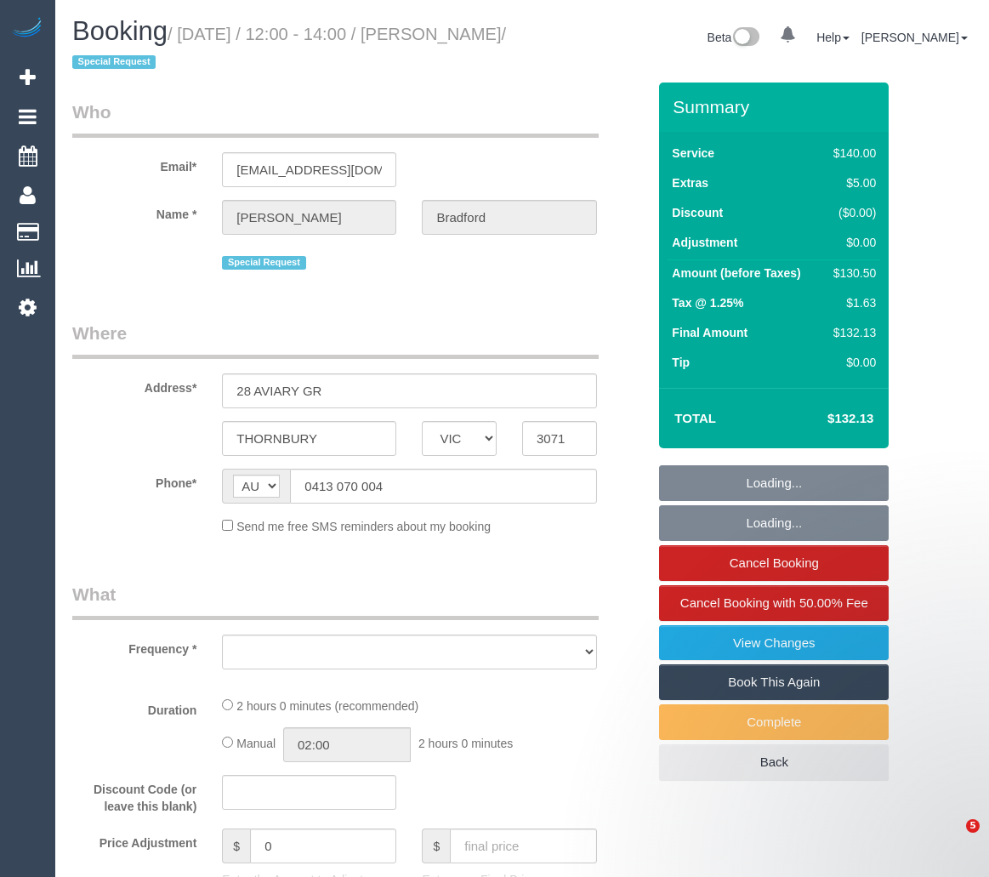
select select "VIC"
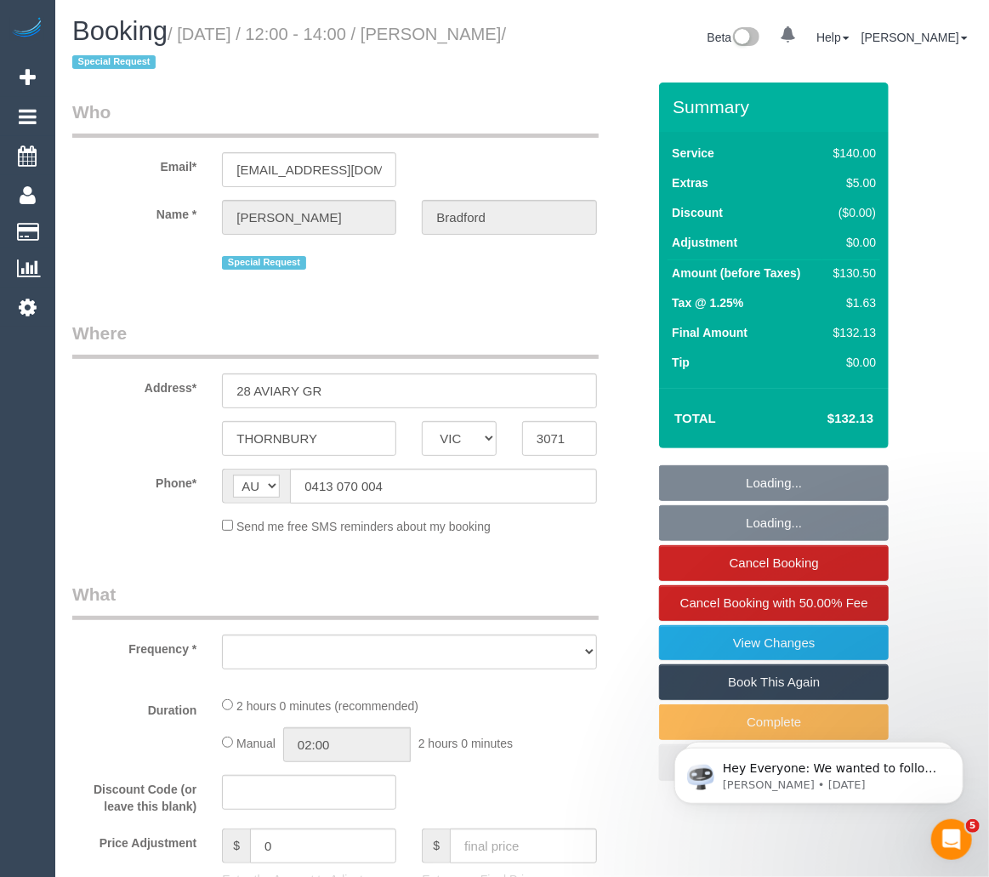
select select "string:stripe-pm_1OWVXU2GScqysDRV6tZjupq2"
select select "object:4043"
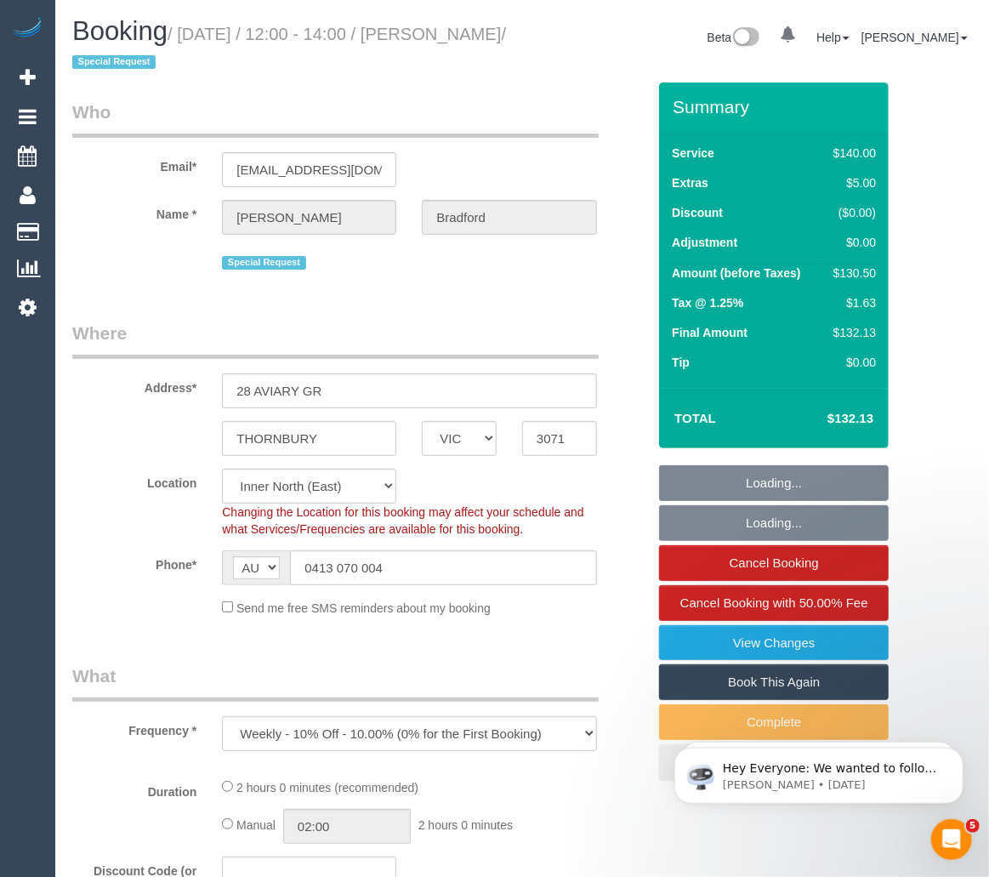
select select "number:30"
select select "number:14"
select select "number:19"
select select "number:36"
select select "number:34"
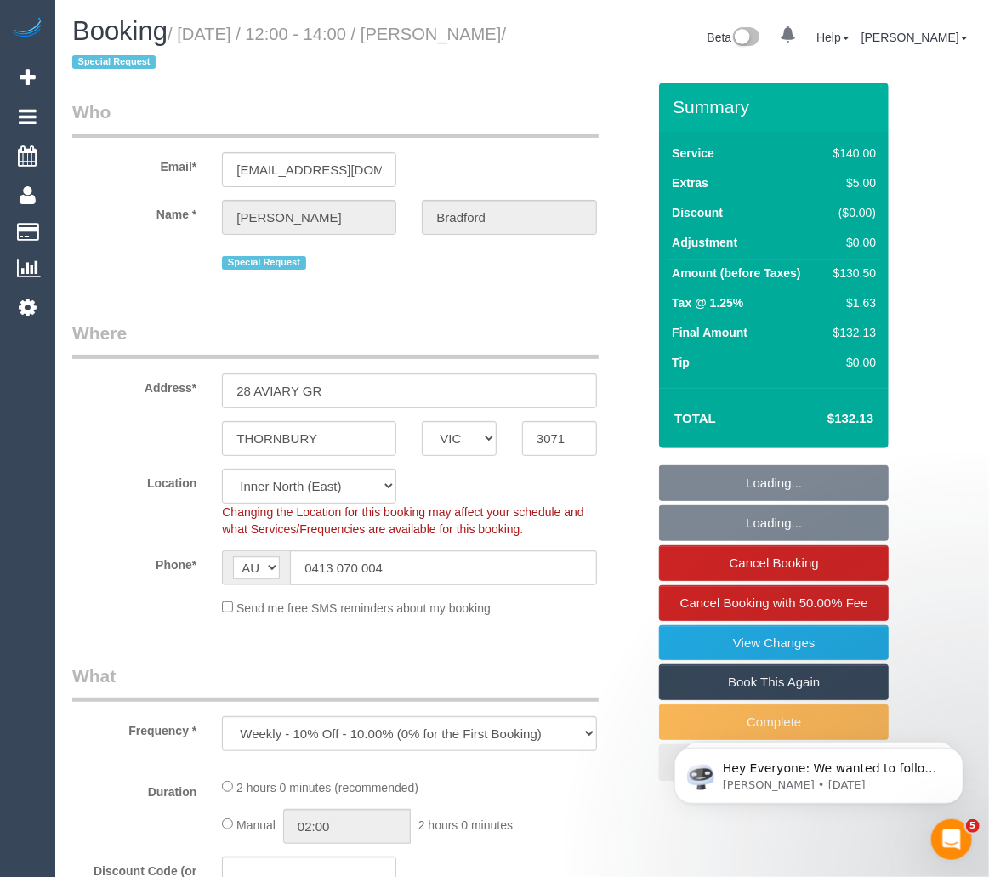
select select "number:13"
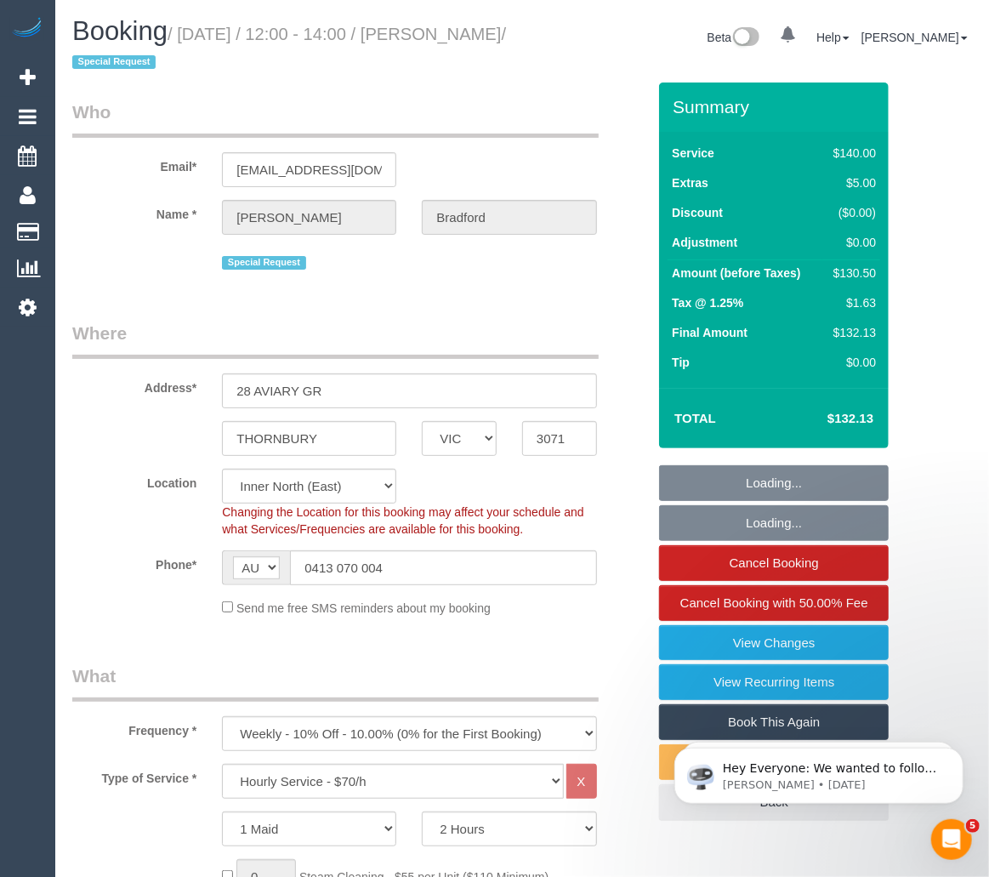
select select "object:5131"
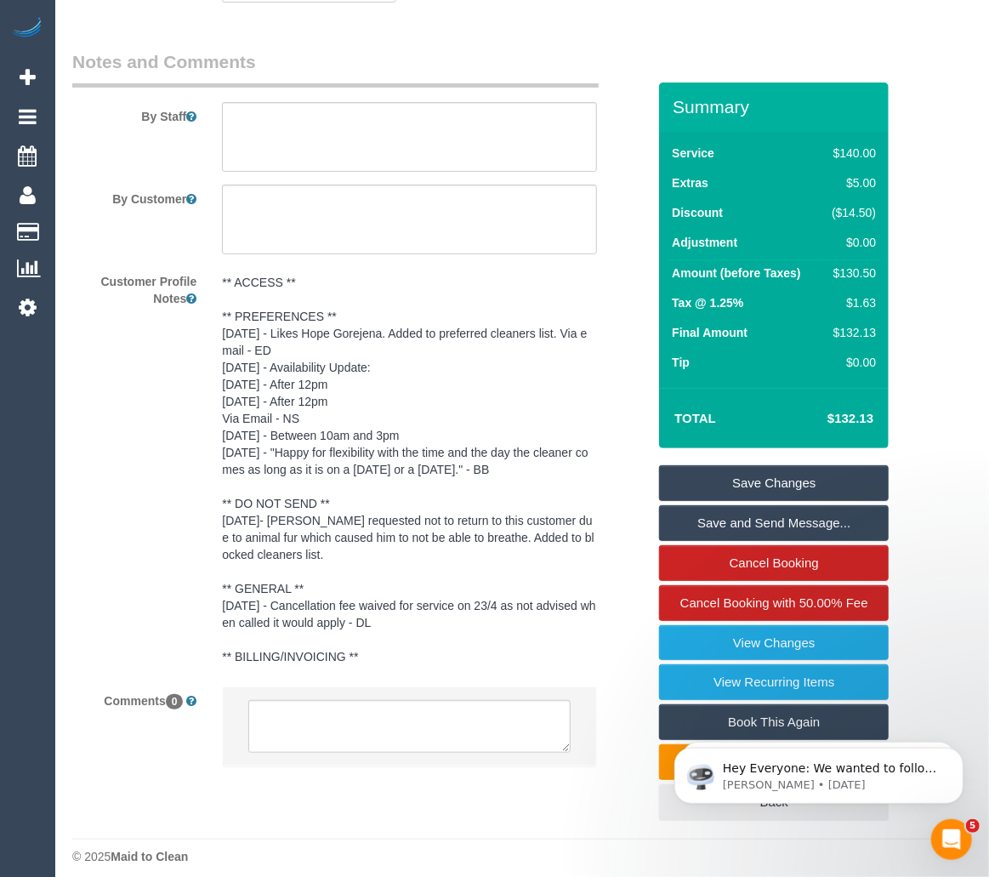
scroll to position [3135, 0]
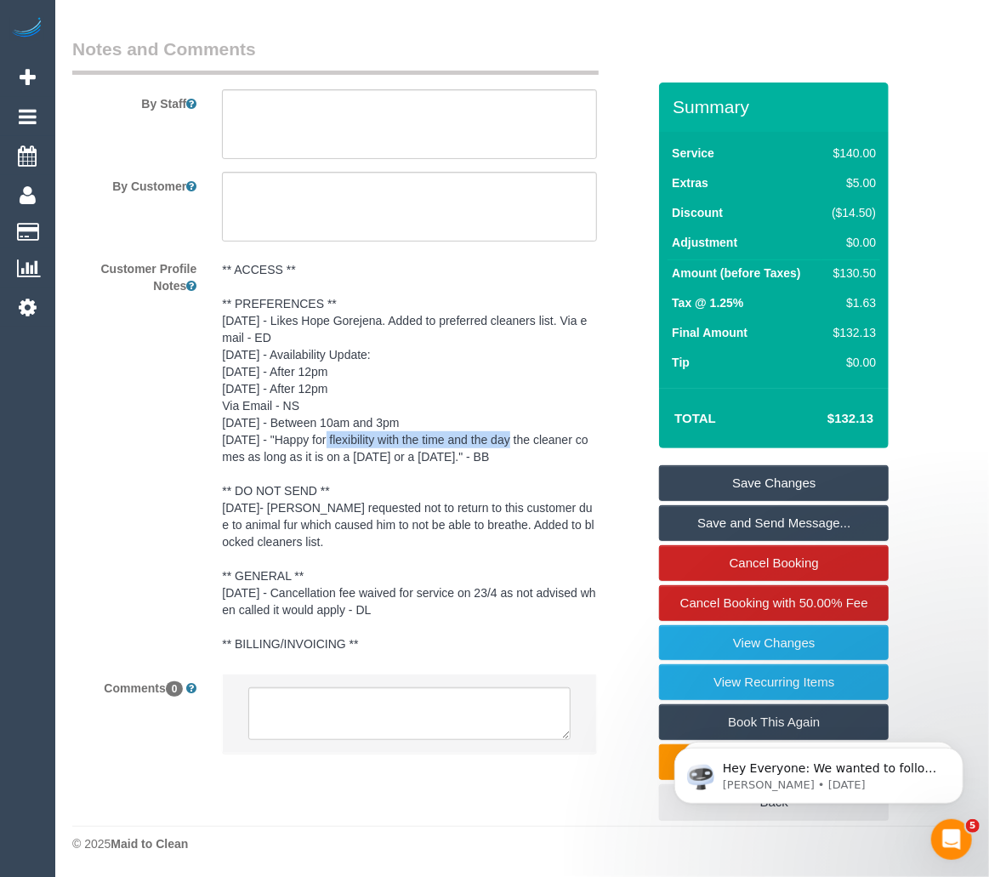
drag, startPoint x: 281, startPoint y: 439, endPoint x: 469, endPoint y: 444, distance: 188.0
click at [469, 444] on pre "** ACCESS ** ** PREFERENCES ** 11/8/25 - Likes Hope Gorejena. Added to preferre…" at bounding box center [409, 456] width 374 height 391
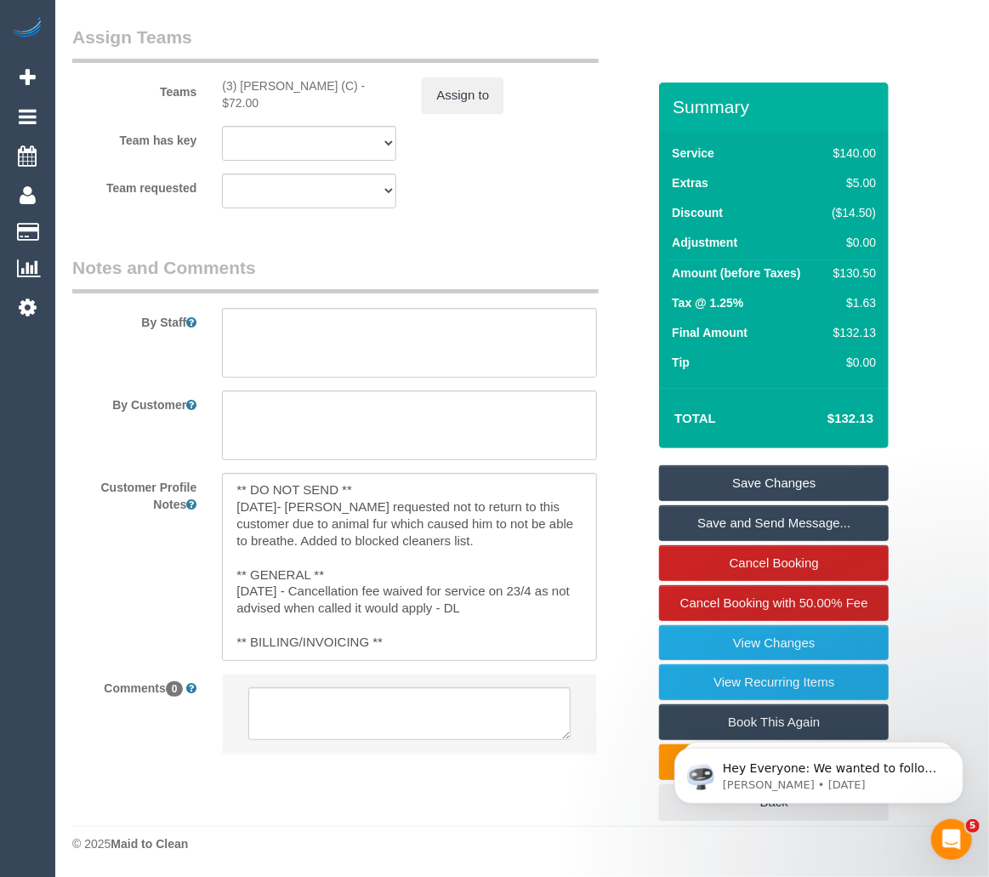
scroll to position [236, 0]
click at [610, 506] on div "Customer Profile Notes ** ACCESS ** ** PREFERENCES ** 11/8/25 - Likes Hope Gore…" at bounding box center [360, 567] width 600 height 188
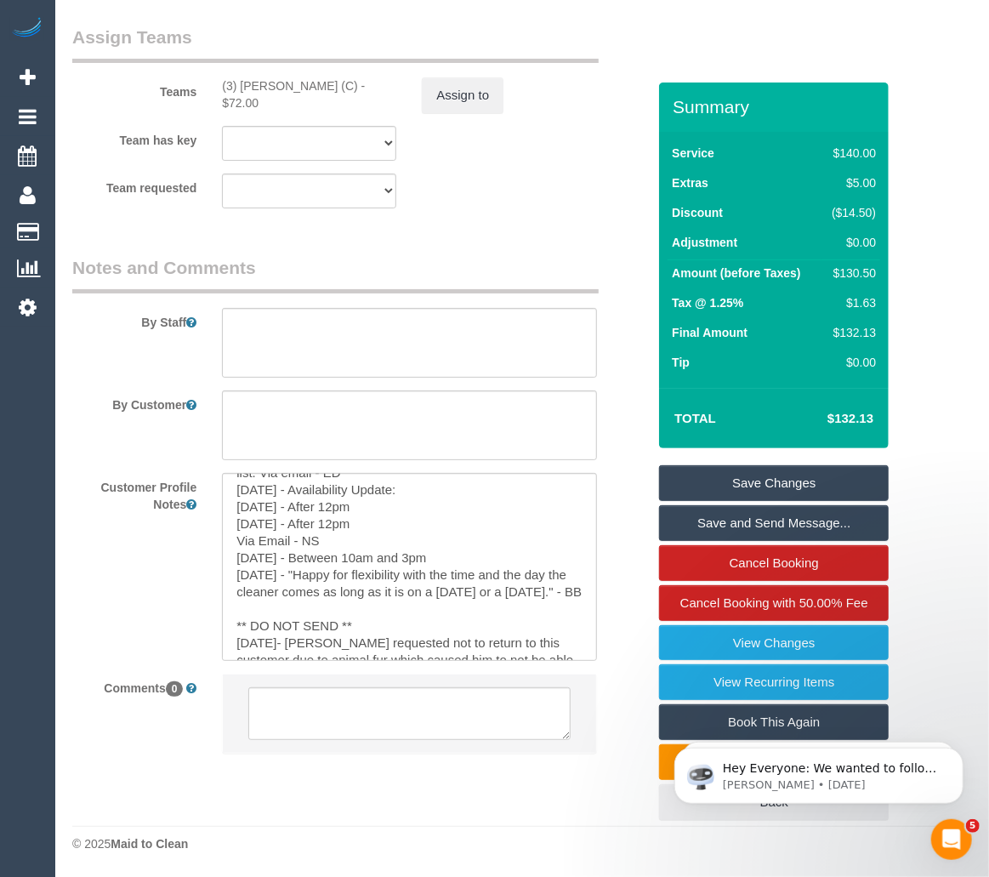
scroll to position [0, 0]
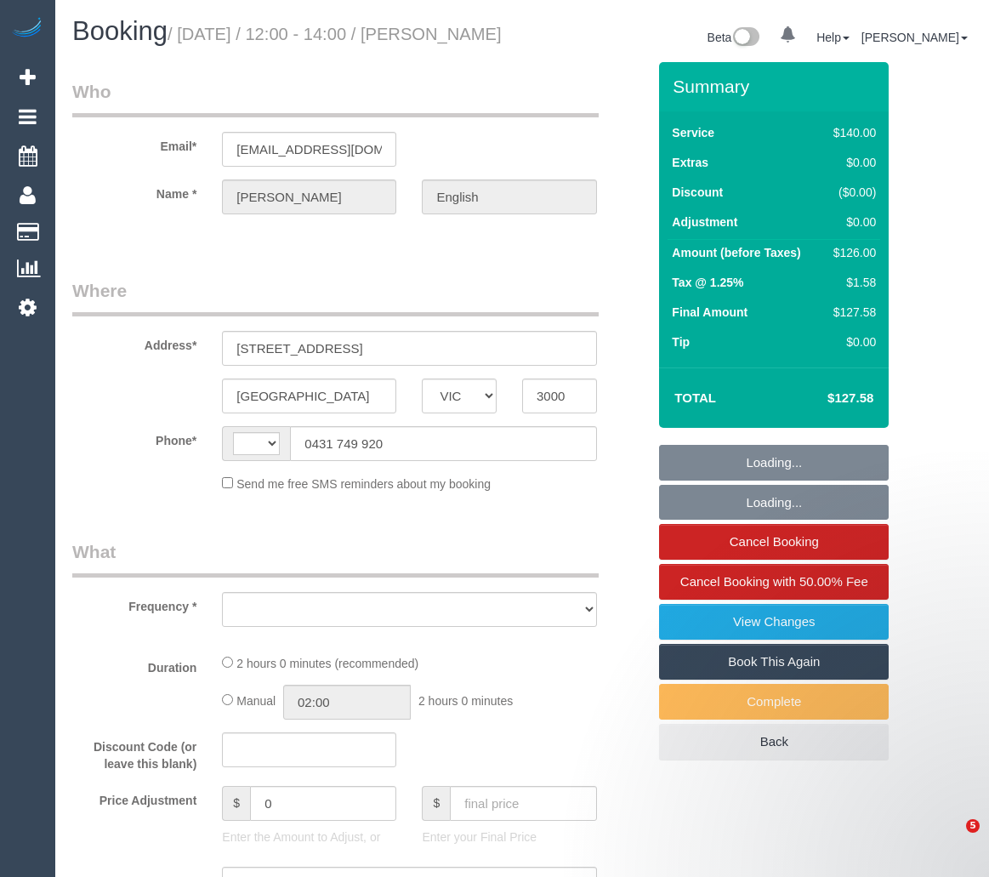
select select "VIC"
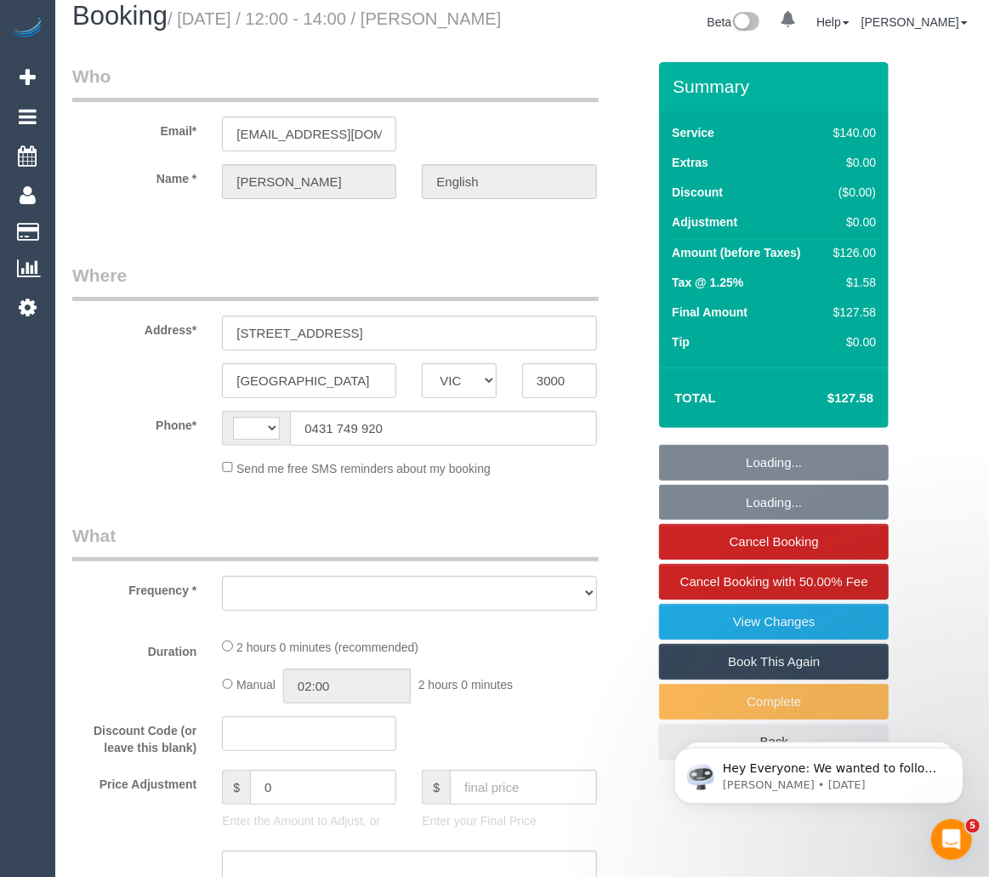
select select "string:AU"
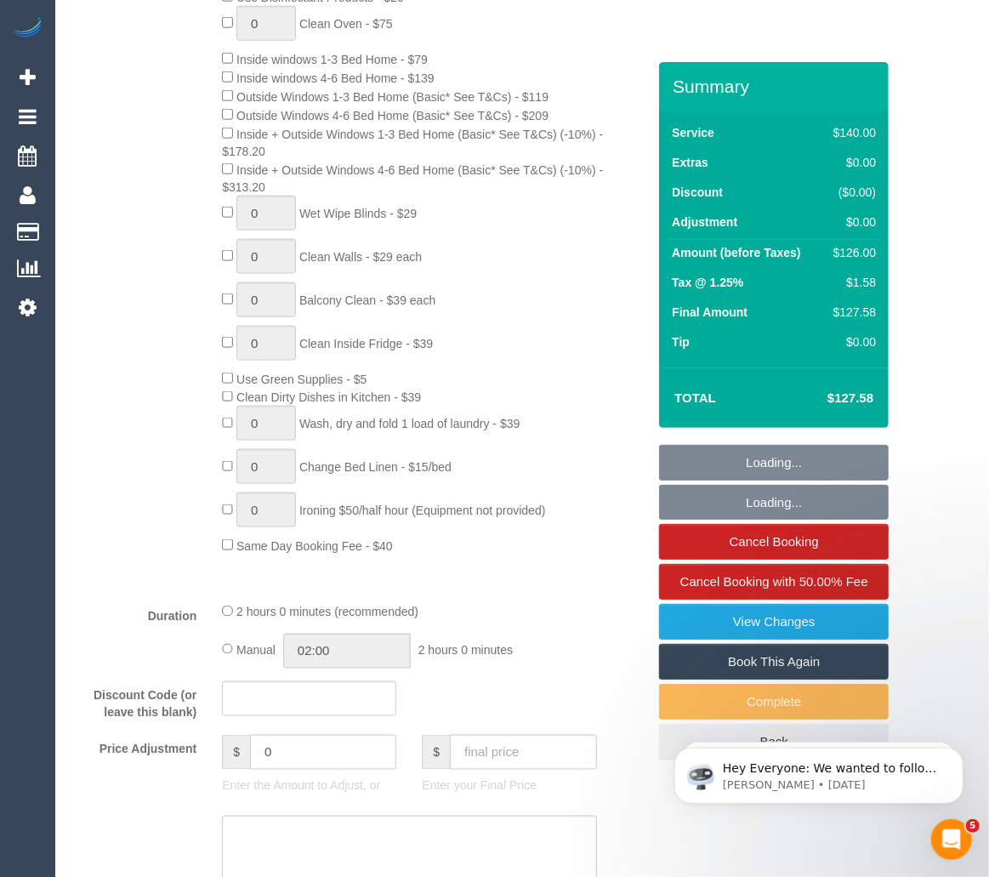
select select "object:794"
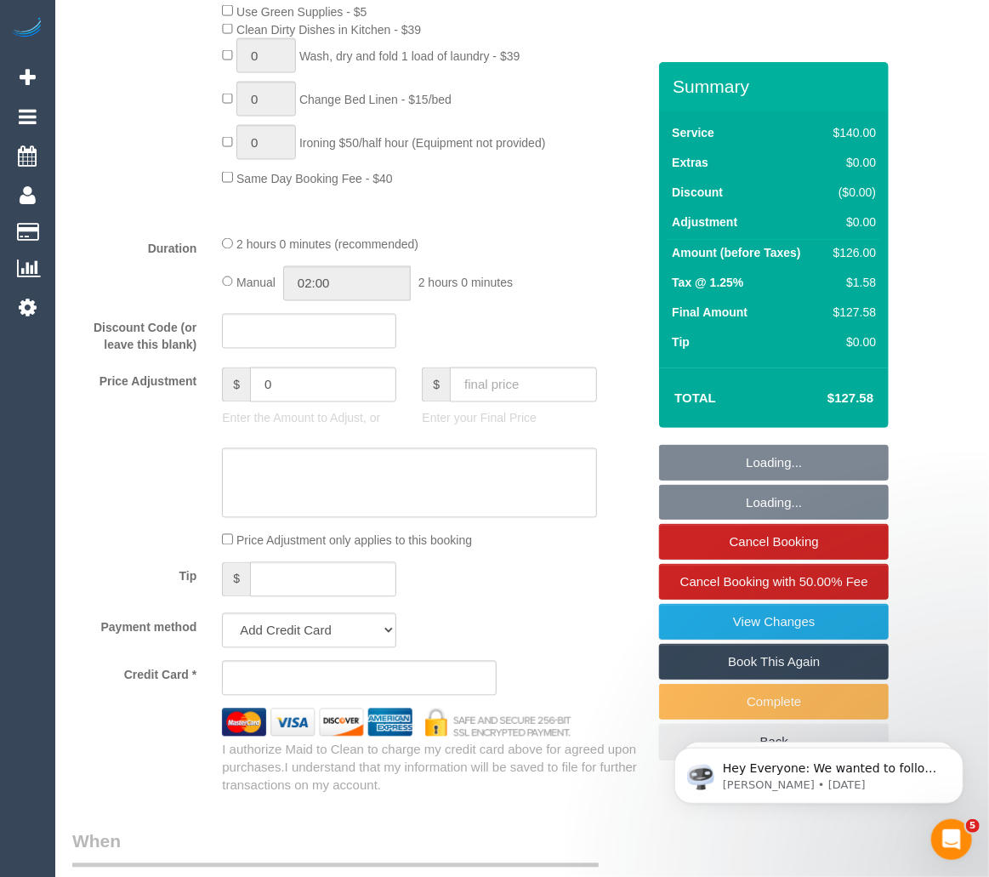
select select "string:stripe-pm_1PDe5J2GScqysDRVadcUNVKp"
select select "number:28"
select select "number:14"
select select "number:21"
select select "number:25"
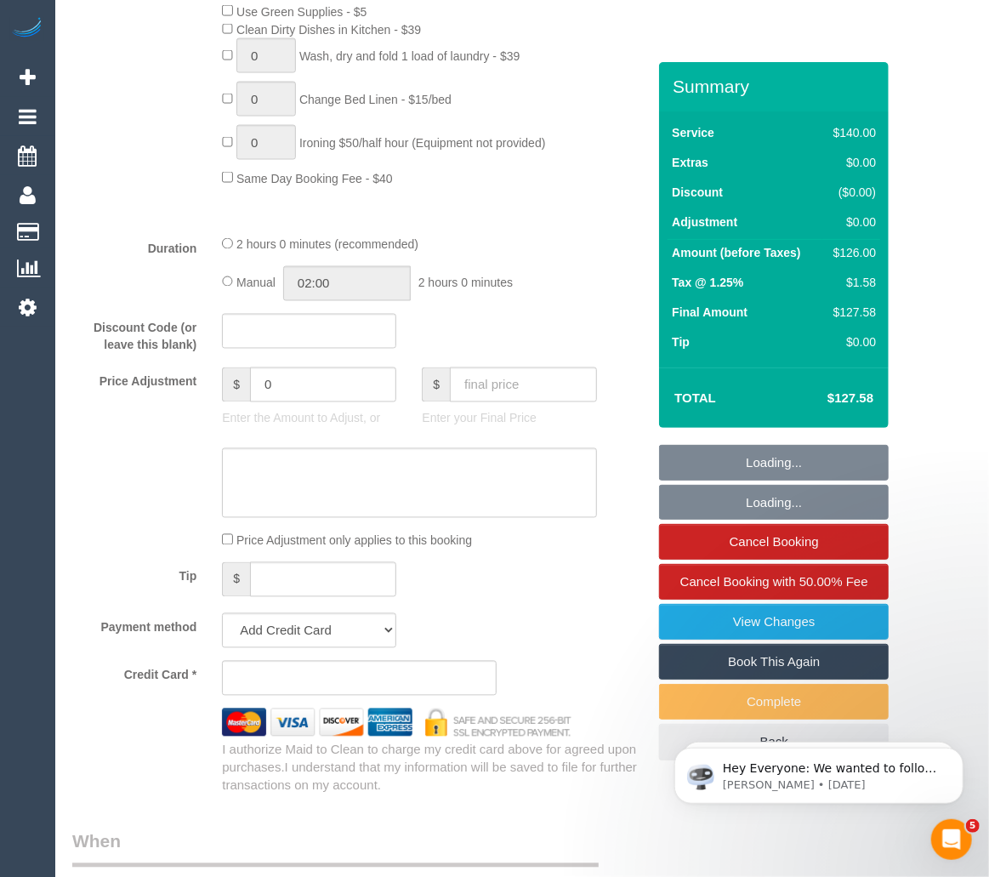
select select "number:34"
select select "number:11"
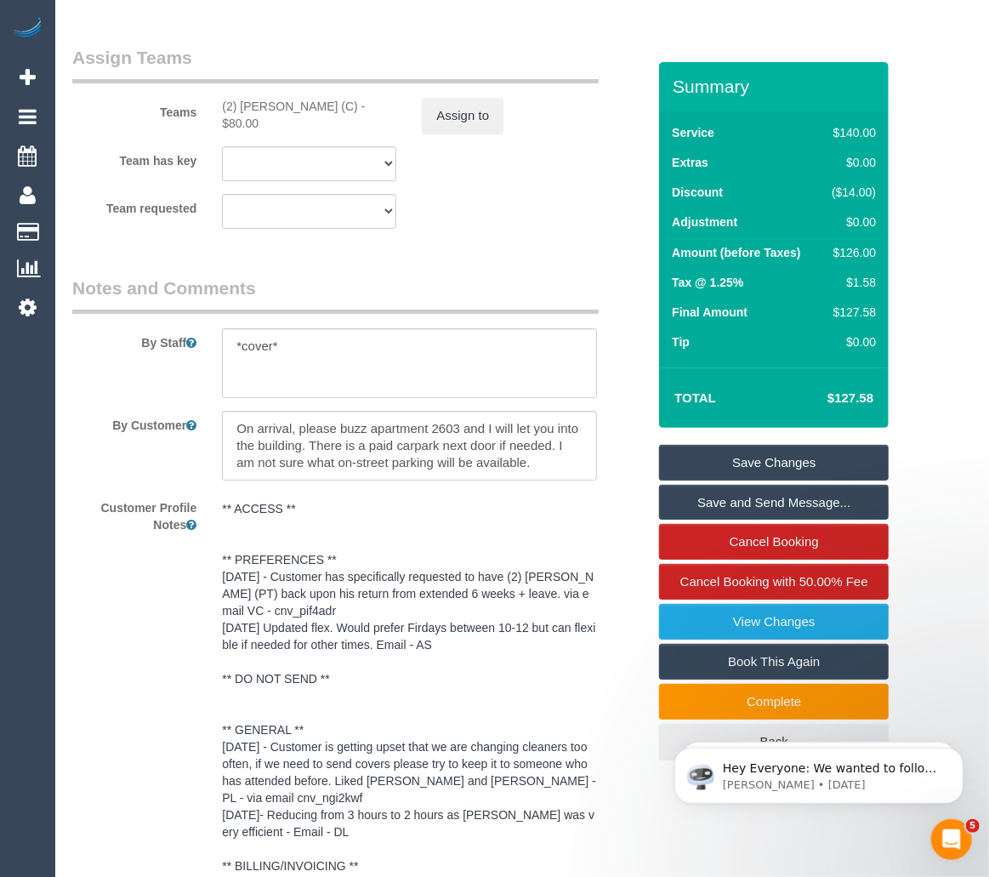
scroll to position [2884, 0]
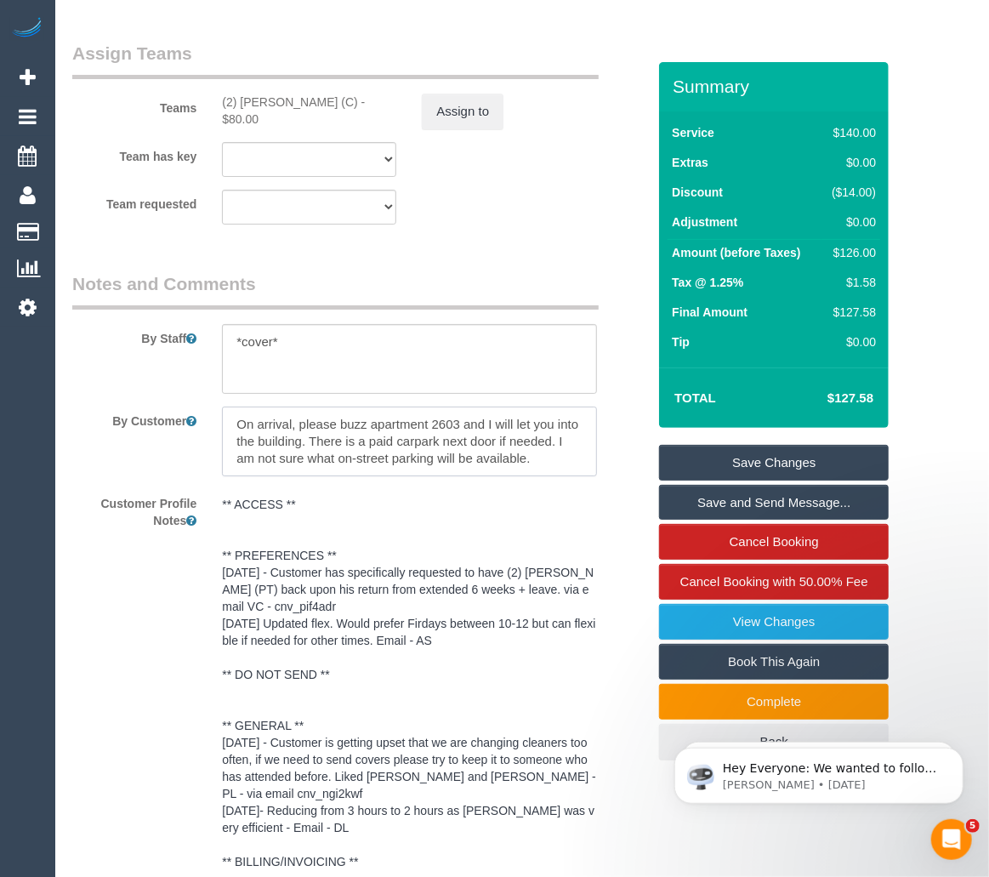
click at [280, 472] on textarea at bounding box center [409, 441] width 374 height 70
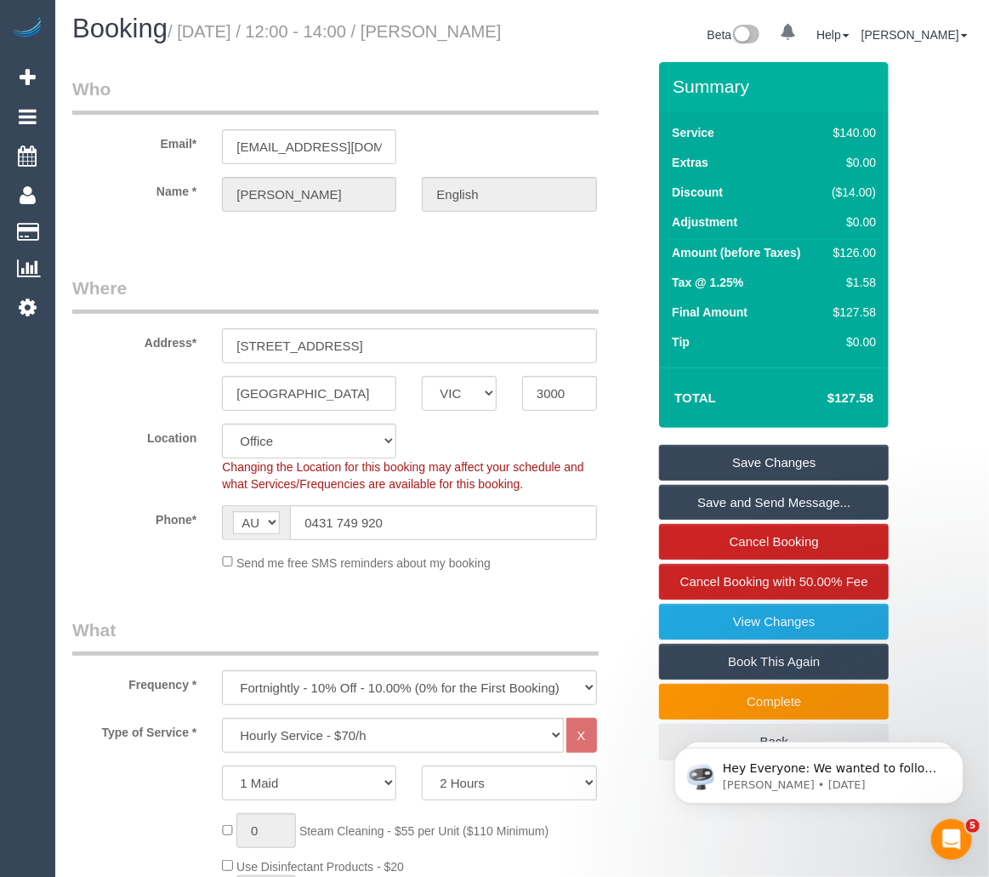
scroll to position [3, 0]
click at [486, 96] on legend "Who" at bounding box center [335, 95] width 526 height 38
click at [567, 27] on div "Beta 0 Your Notifications You have 0 alerts Help Help Docs Take a Tour Contact …" at bounding box center [753, 36] width 463 height 45
click at [560, 37] on div "Beta 0 Your Notifications You have 0 alerts Help Help Docs Take a Tour Contact …" at bounding box center [753, 36] width 463 height 45
drag, startPoint x: 404, startPoint y: 544, endPoint x: 247, endPoint y: 539, distance: 156.6
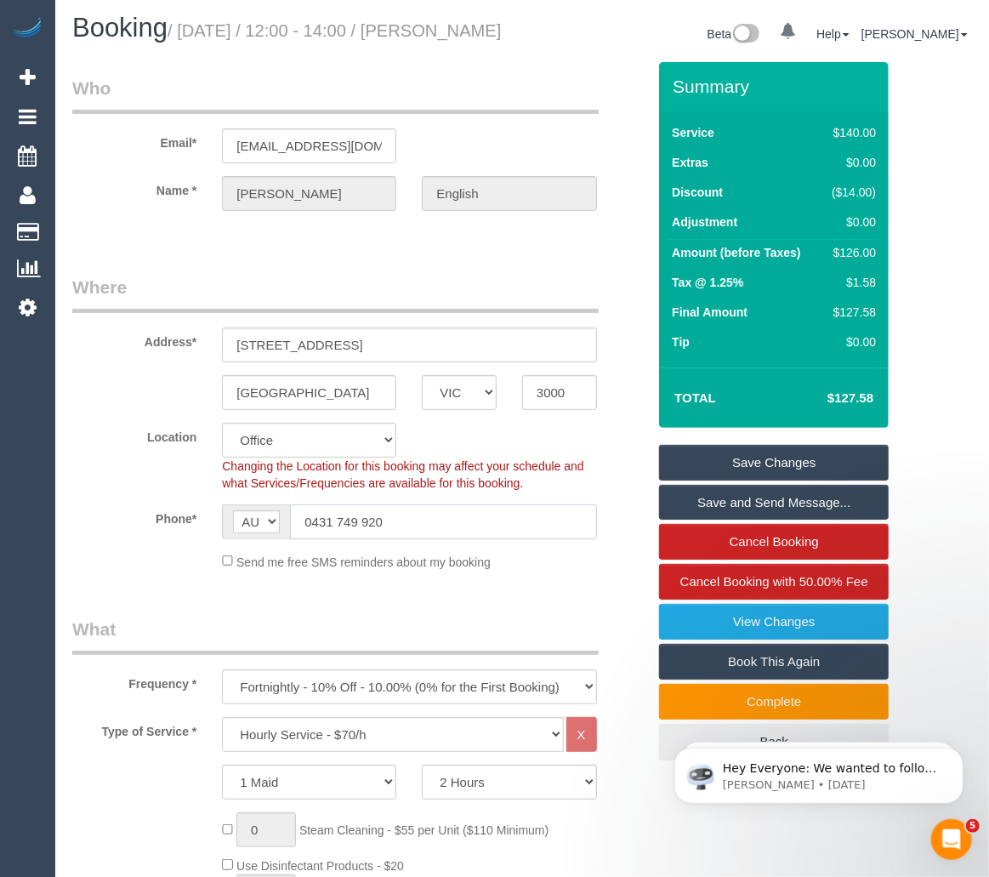
click at [247, 539] on div "AF AL DZ AD AO AI AQ AG AR AM AW AU AT AZ BS BH BD BB BY BE BZ BJ BM BT BO BA B…" at bounding box center [409, 521] width 374 height 35
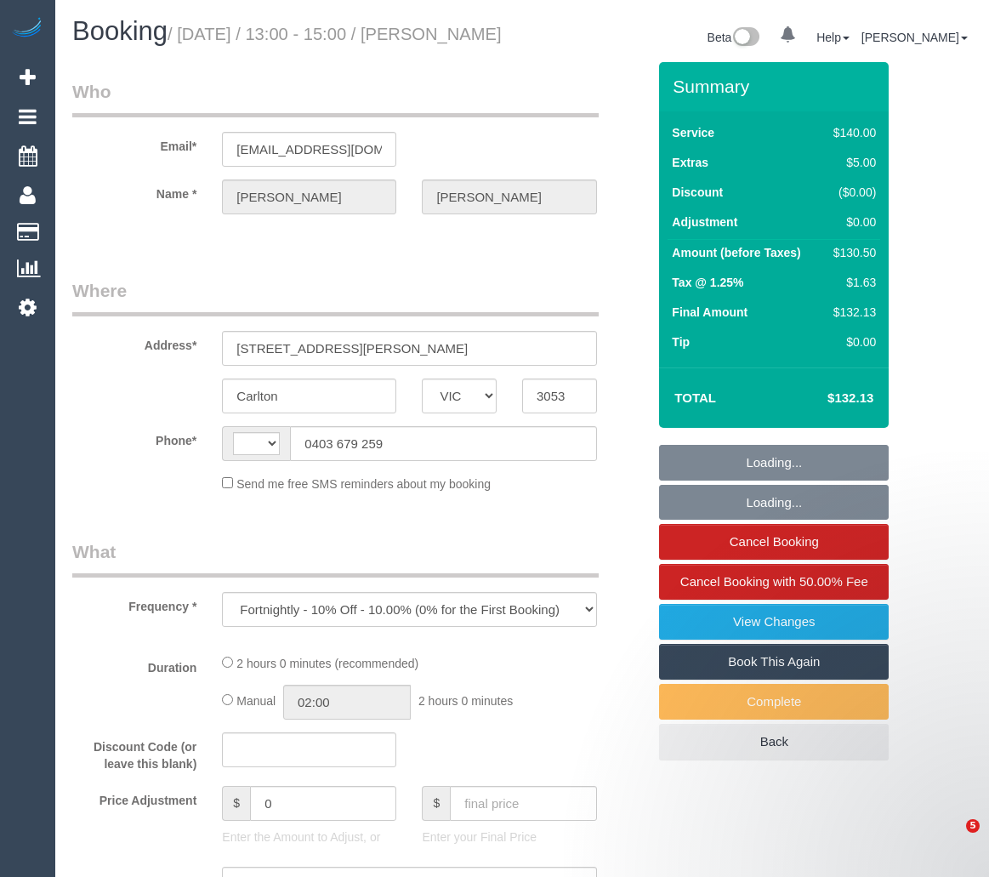
select select "VIC"
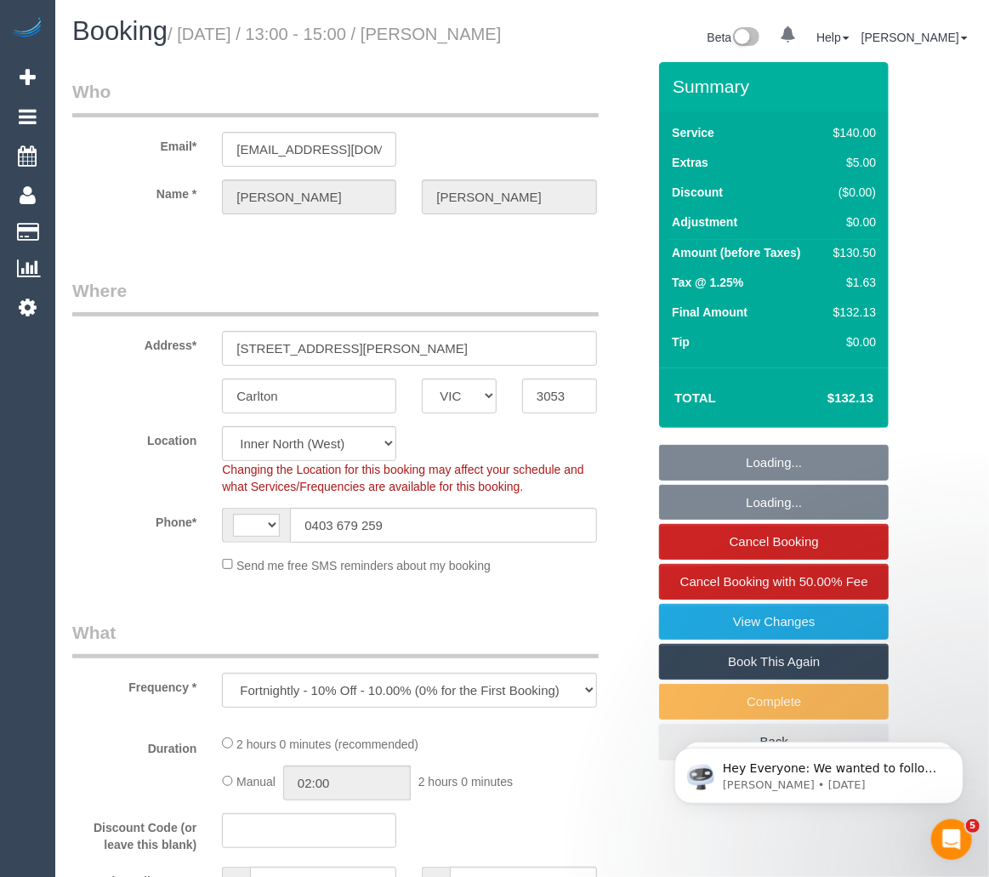
select select "string:AU"
select select "string:stripe-pm_1Nnc902GScqysDRVTF52Hybk"
select select "number:28"
select select "number:16"
select select "number:19"
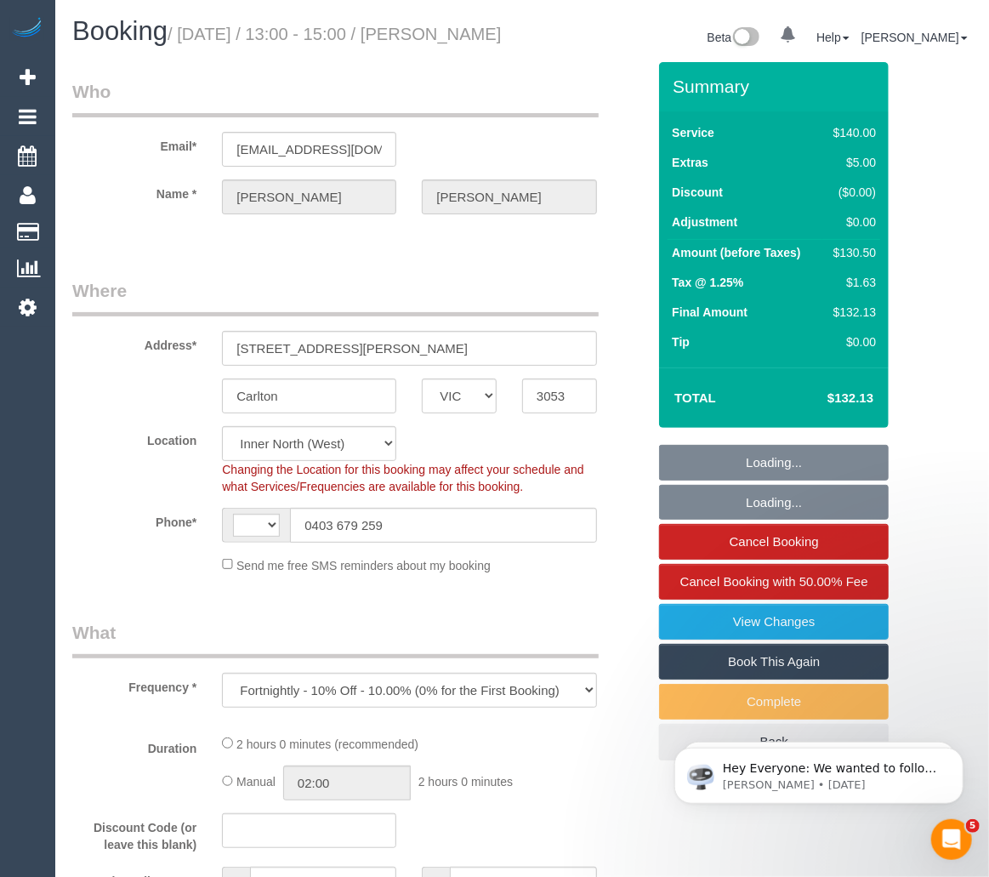
select select "number:24"
select select "number:35"
select select "number:13"
select select "object:685"
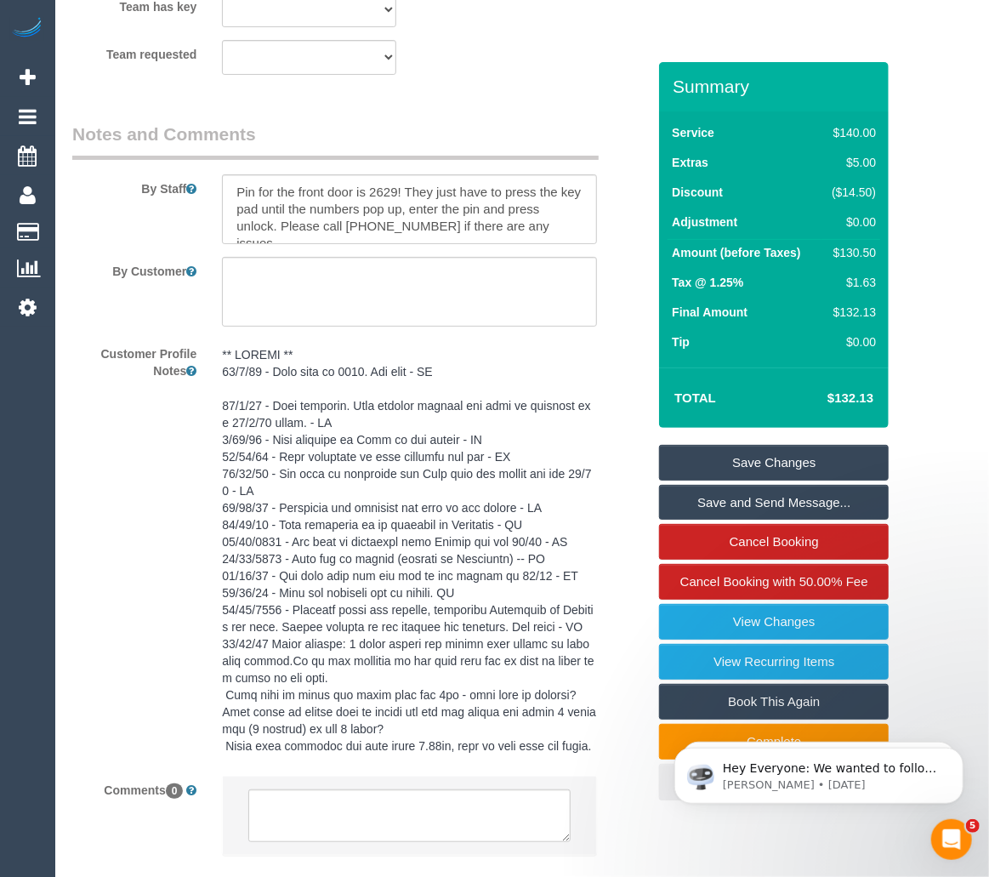
scroll to position [3147, 0]
